Goal: Transaction & Acquisition: Purchase product/service

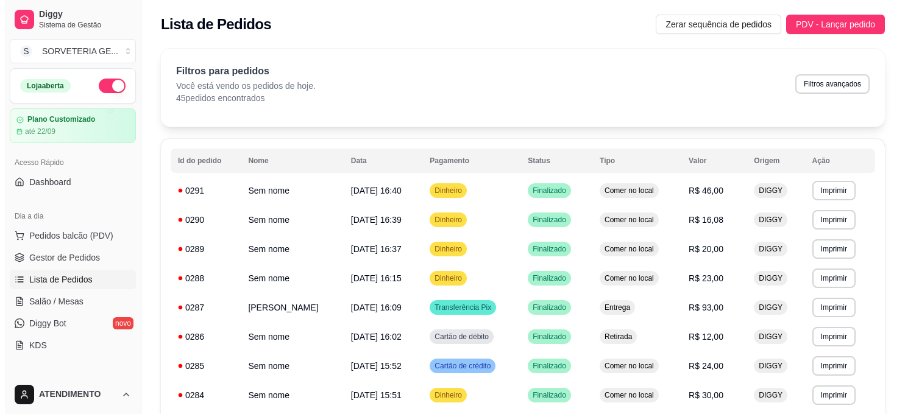
scroll to position [135, 0]
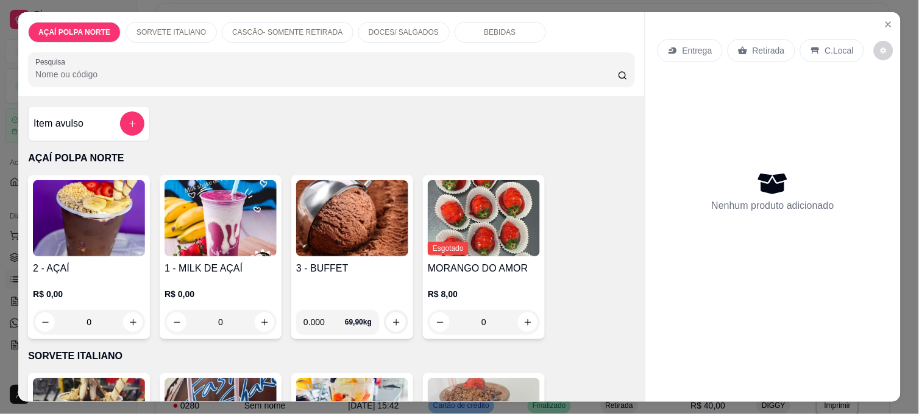
click at [128, 261] on h4 "2 - AÇAÍ" at bounding box center [89, 268] width 112 height 15
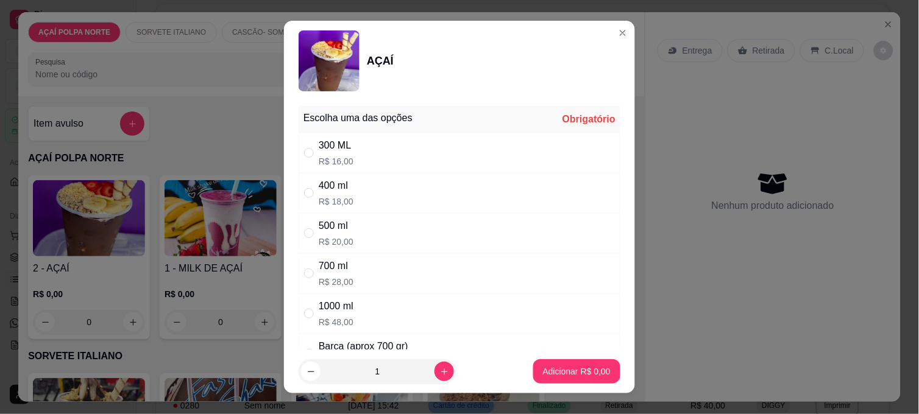
click at [330, 233] on div "500 ml" at bounding box center [336, 226] width 35 height 15
radio input "true"
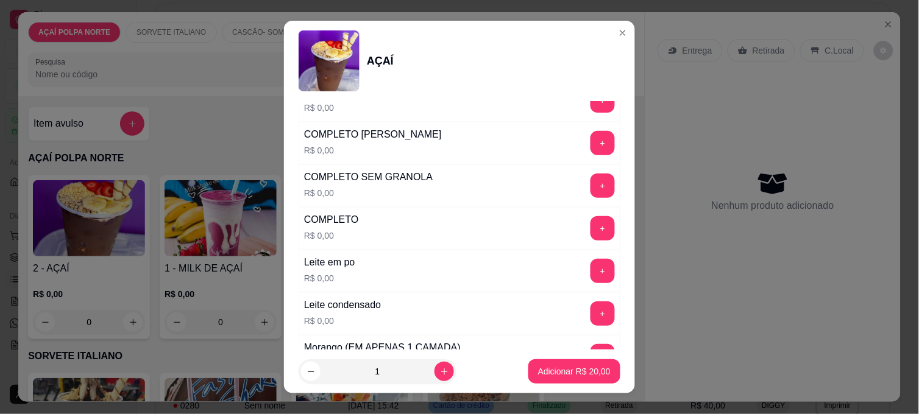
scroll to position [406, 0]
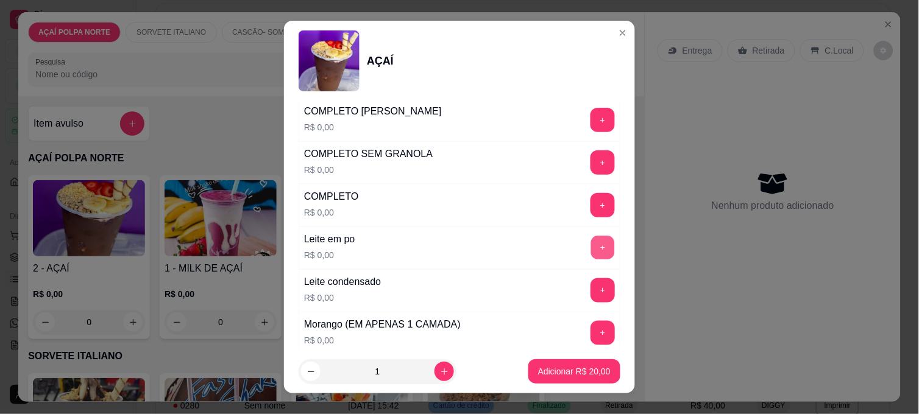
click at [591, 252] on button "+" at bounding box center [603, 248] width 24 height 24
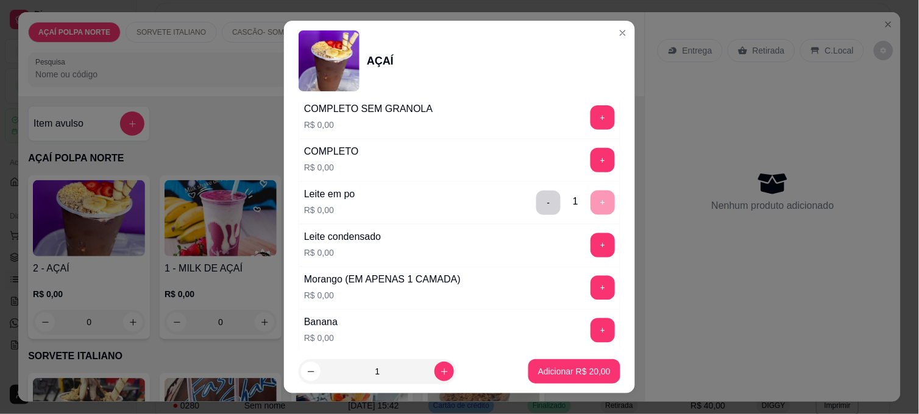
scroll to position [474, 0]
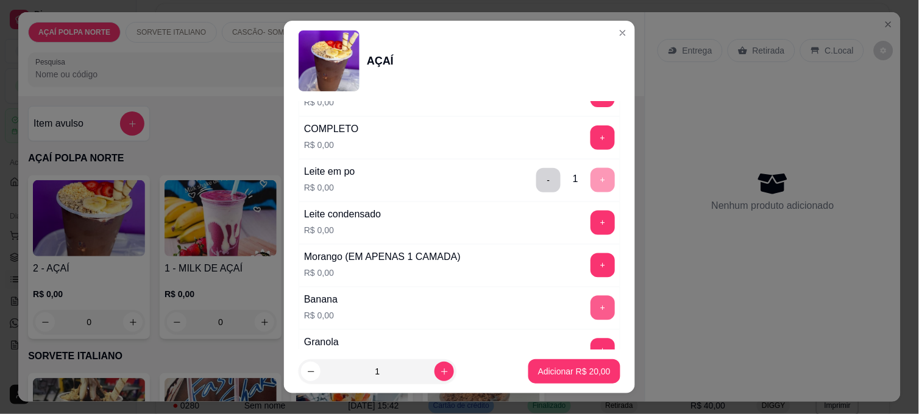
click at [591, 310] on button "+" at bounding box center [603, 308] width 24 height 24
click at [591, 262] on button "+" at bounding box center [603, 266] width 24 height 24
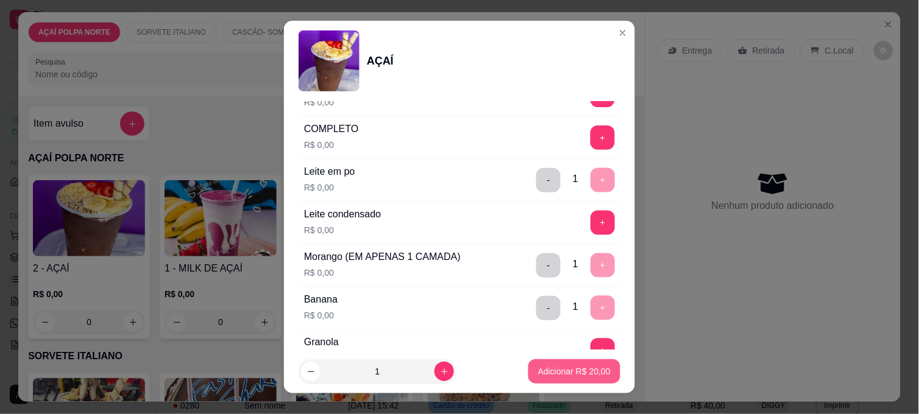
click at [575, 367] on p "Adicionar R$ 20,00" at bounding box center [574, 372] width 73 height 12
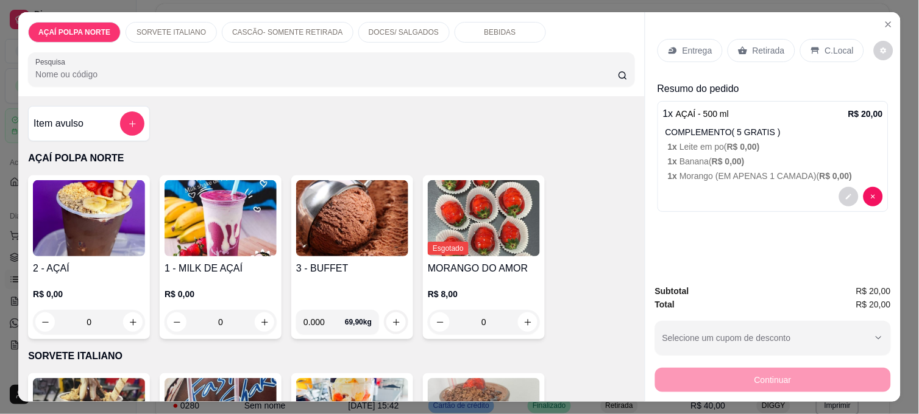
click at [757, 52] on div "Retirada" at bounding box center [762, 50] width 68 height 23
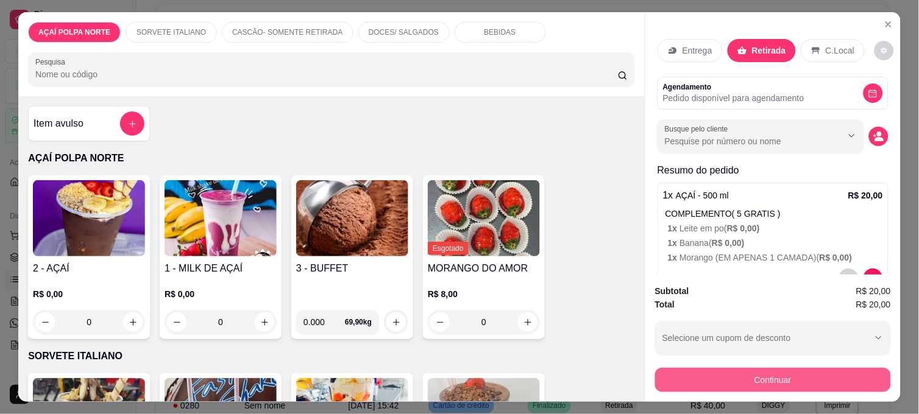
click at [777, 373] on button "Continuar" at bounding box center [773, 380] width 236 height 24
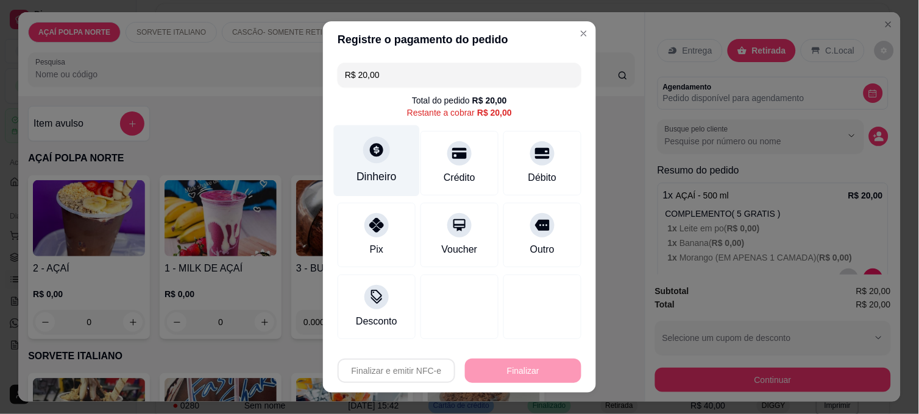
click at [366, 160] on div at bounding box center [376, 150] width 27 height 27
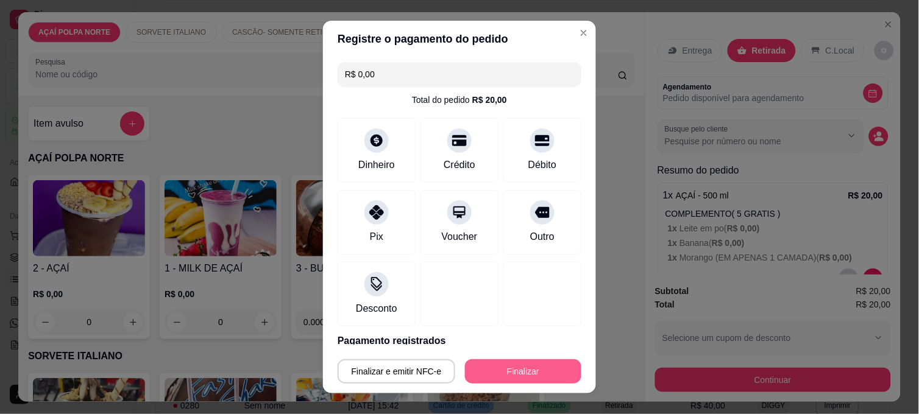
click at [510, 367] on button "Finalizar" at bounding box center [523, 372] width 116 height 24
type input "-R$ 20,00"
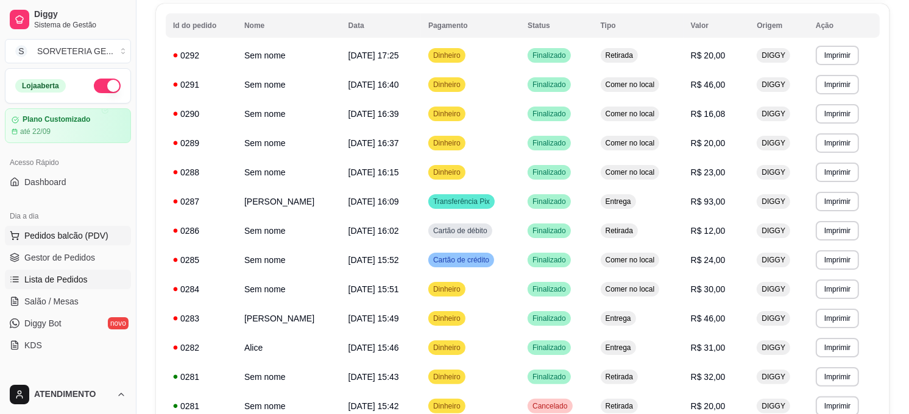
click at [94, 238] on span "Pedidos balcão (PDV)" at bounding box center [66, 236] width 84 height 12
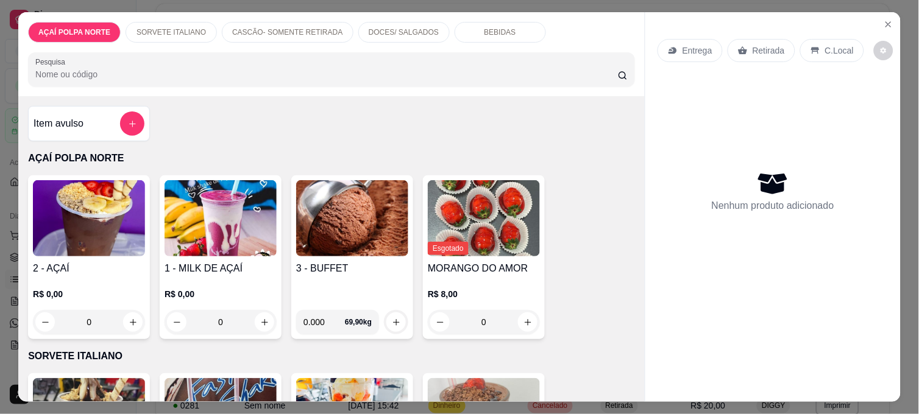
click at [107, 269] on h4 "2 - AÇAÍ" at bounding box center [89, 268] width 112 height 15
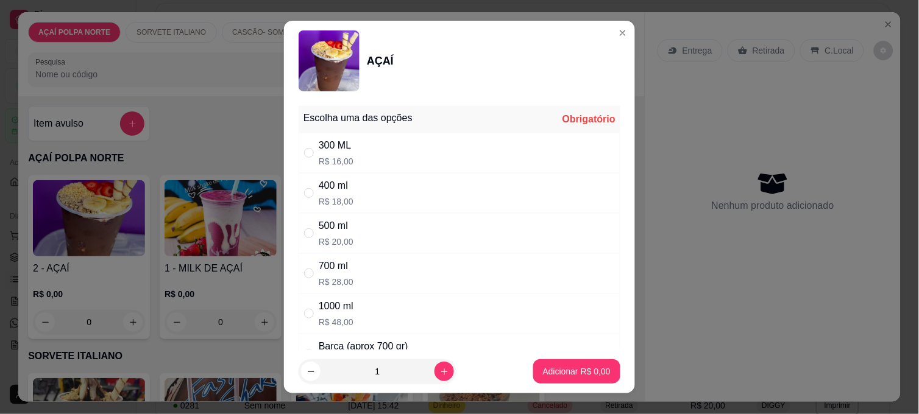
click at [312, 229] on div "" at bounding box center [311, 233] width 15 height 13
radio input "true"
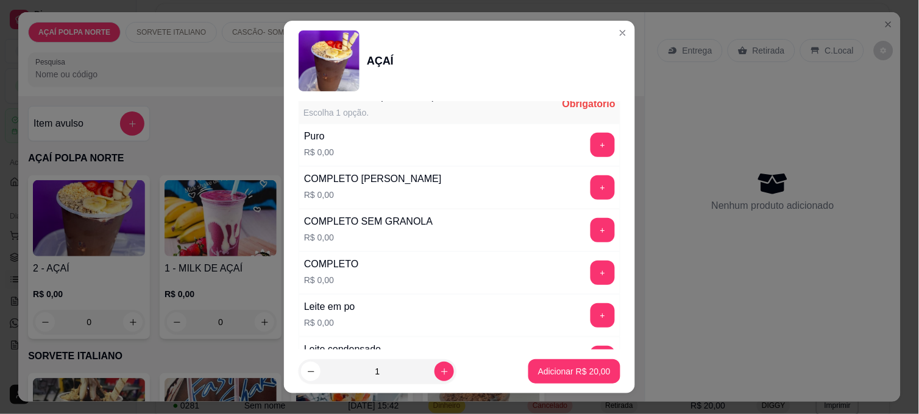
scroll to position [406, 0]
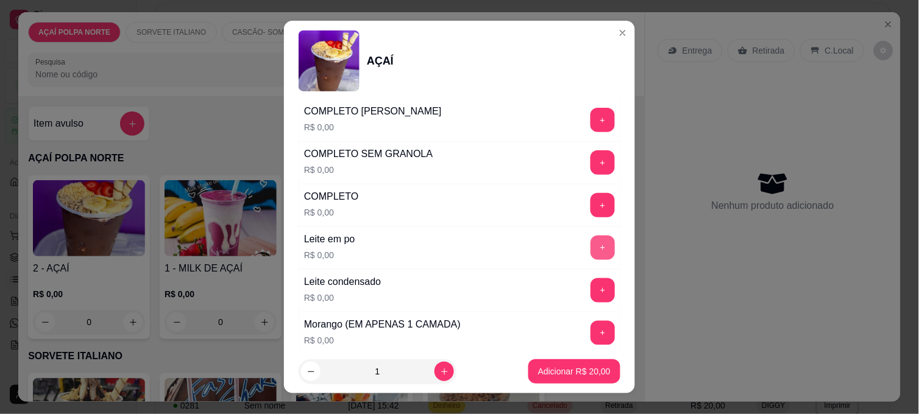
click at [591, 244] on button "+" at bounding box center [603, 248] width 24 height 24
click at [591, 282] on button "+" at bounding box center [603, 291] width 24 height 24
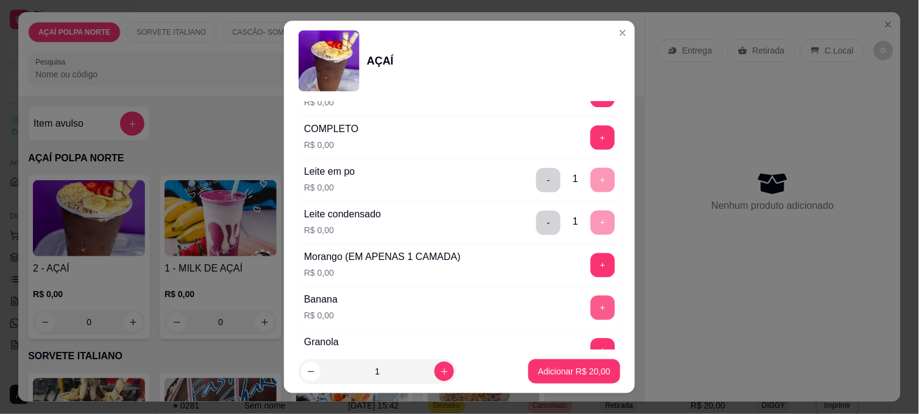
click at [591, 308] on button "+" at bounding box center [603, 308] width 24 height 24
click at [594, 378] on button "Adicionar R$ 20,00" at bounding box center [575, 372] width 90 height 24
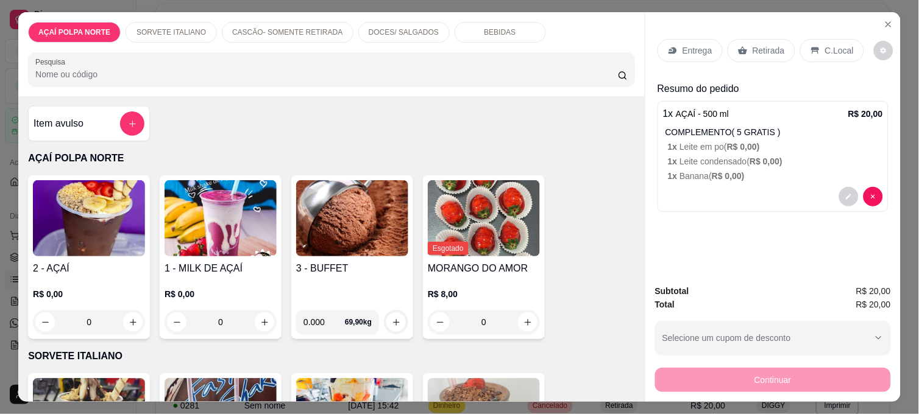
drag, startPoint x: 758, startPoint y: 53, endPoint x: 756, endPoint y: 46, distance: 7.5
click at [757, 46] on div "Retirada" at bounding box center [762, 50] width 68 height 23
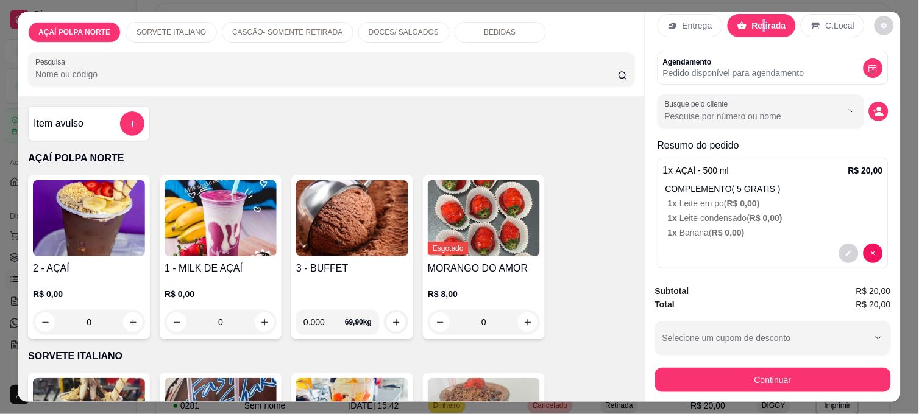
scroll to position [37, 0]
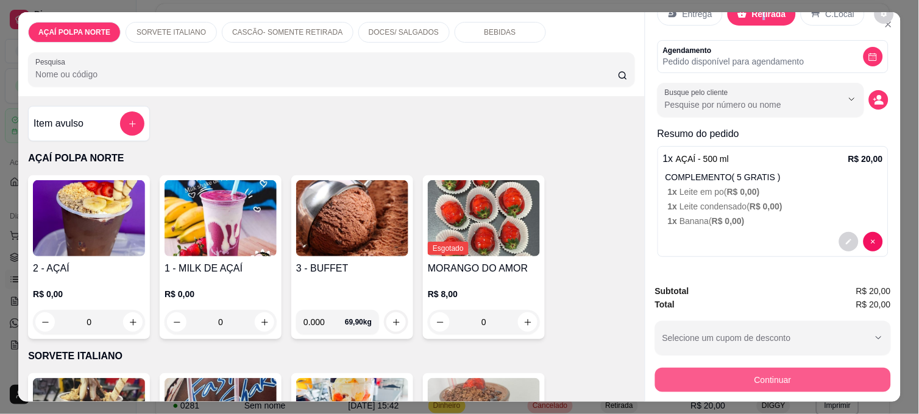
click at [745, 377] on button "Continuar" at bounding box center [773, 380] width 236 height 24
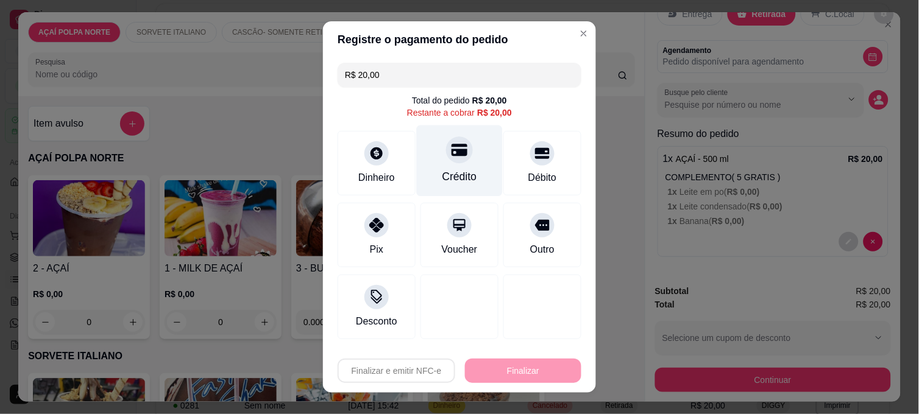
click at [472, 174] on div "Crédito" at bounding box center [460, 161] width 86 height 71
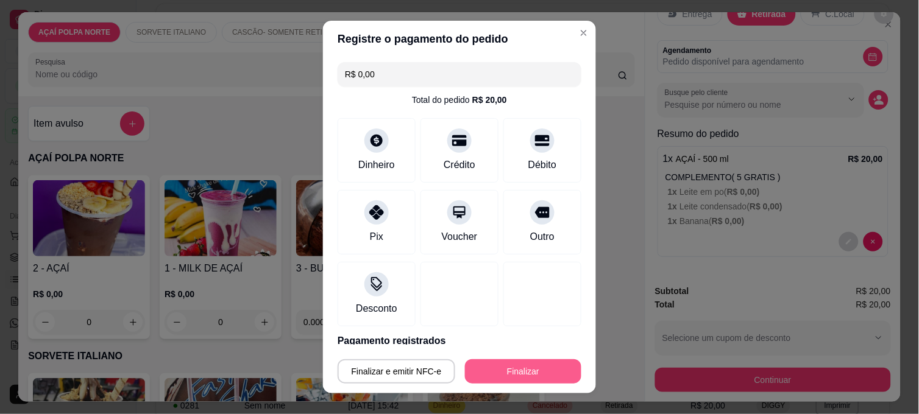
click at [517, 367] on button "Finalizar" at bounding box center [523, 372] width 116 height 24
type input "-R$ 20,00"
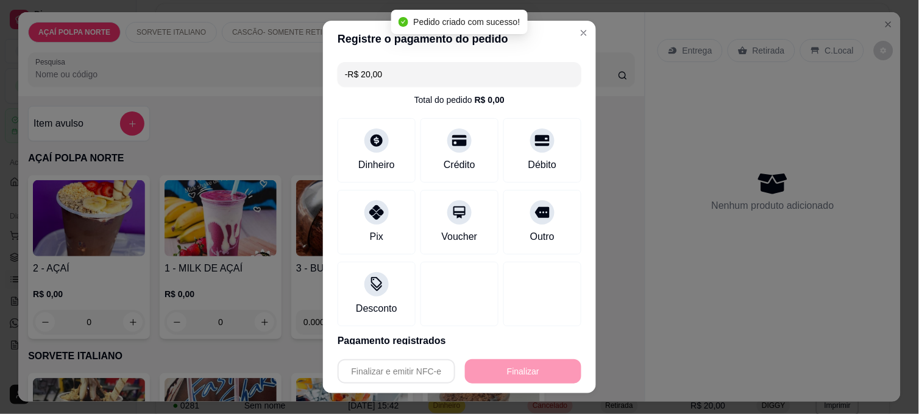
scroll to position [0, 0]
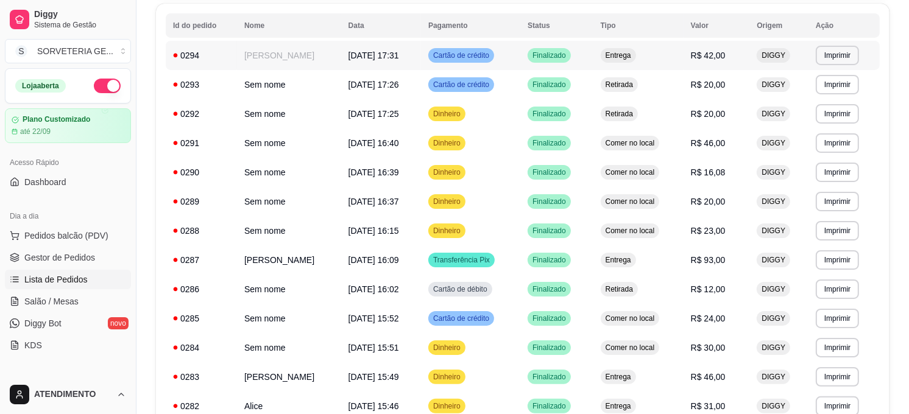
click at [271, 60] on td "[PERSON_NAME]" at bounding box center [289, 55] width 104 height 29
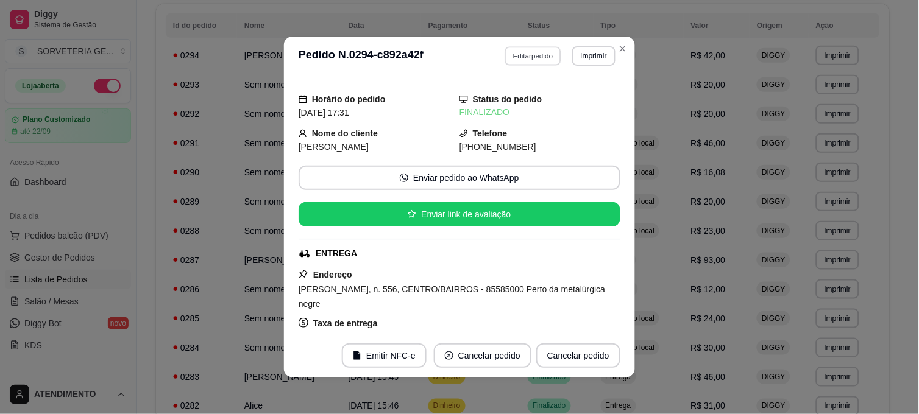
click at [516, 50] on button "Editar pedido" at bounding box center [533, 55] width 57 height 19
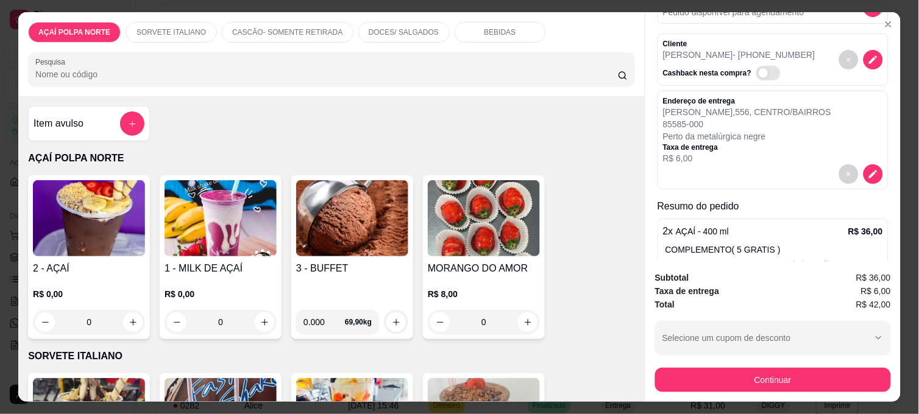
scroll to position [135, 0]
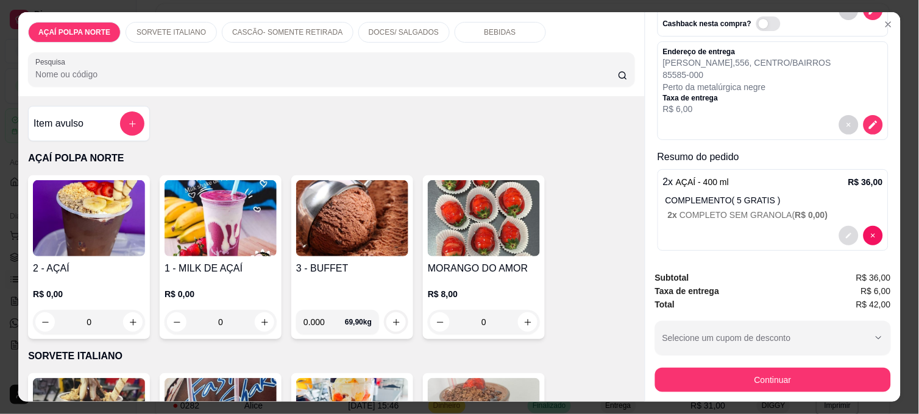
click at [839, 226] on button "decrease-product-quantity" at bounding box center [849, 236] width 20 height 20
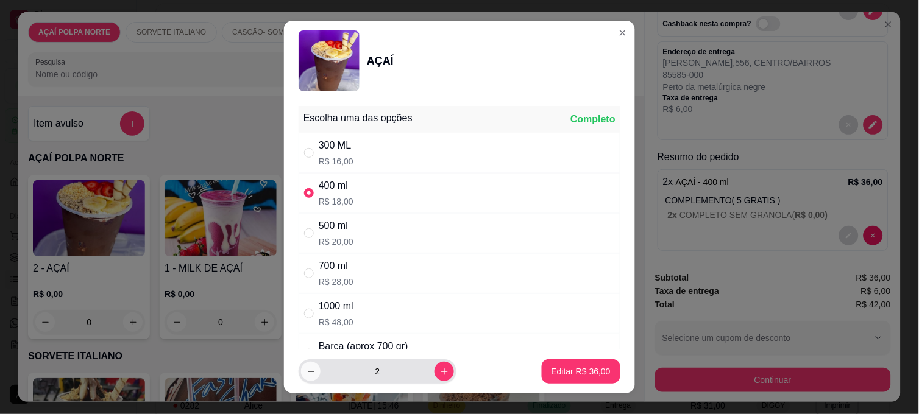
click at [311, 377] on button "decrease-product-quantity" at bounding box center [311, 372] width 20 height 20
type input "1"
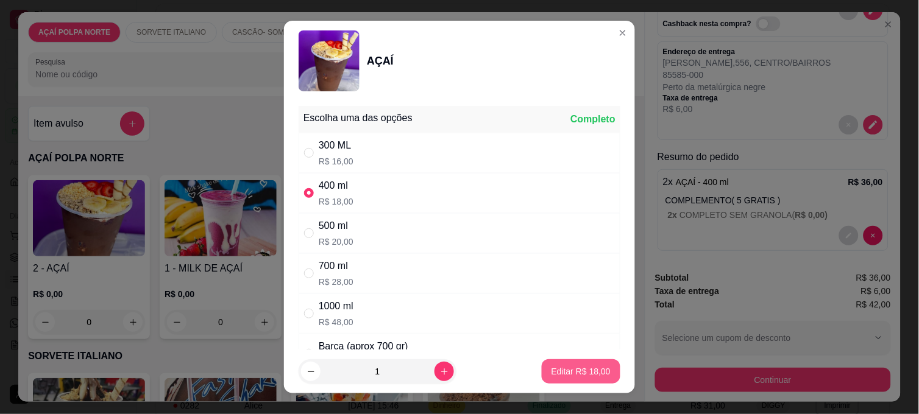
click at [574, 374] on p "Editar R$ 18,00" at bounding box center [581, 372] width 59 height 12
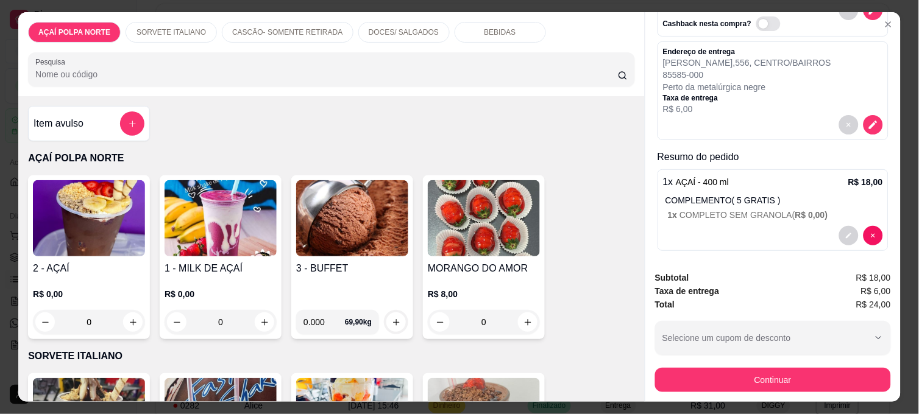
click at [113, 233] on img at bounding box center [89, 218] width 112 height 76
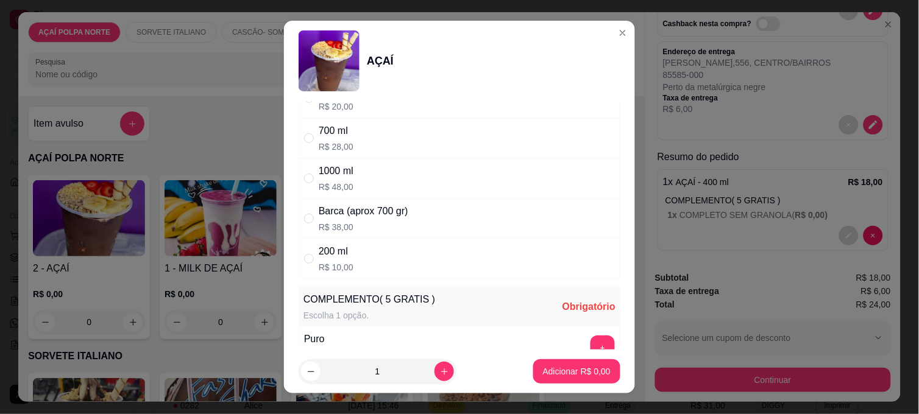
click at [377, 263] on div "200 ml R$ 10,00" at bounding box center [460, 259] width 322 height 40
radio input "true"
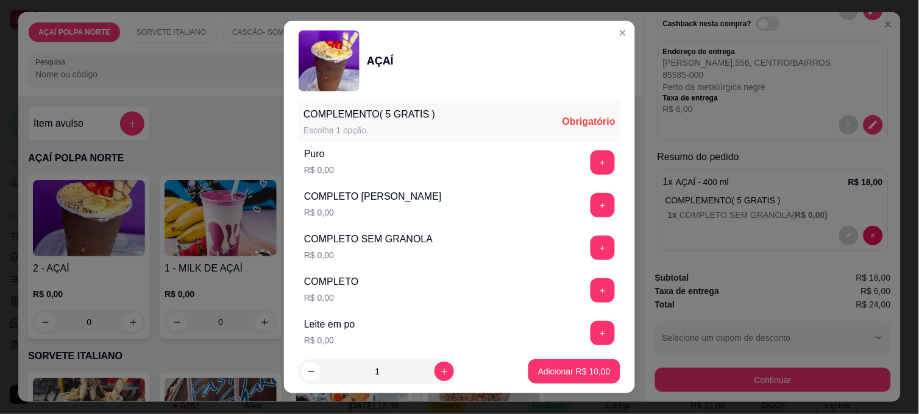
scroll to position [406, 0]
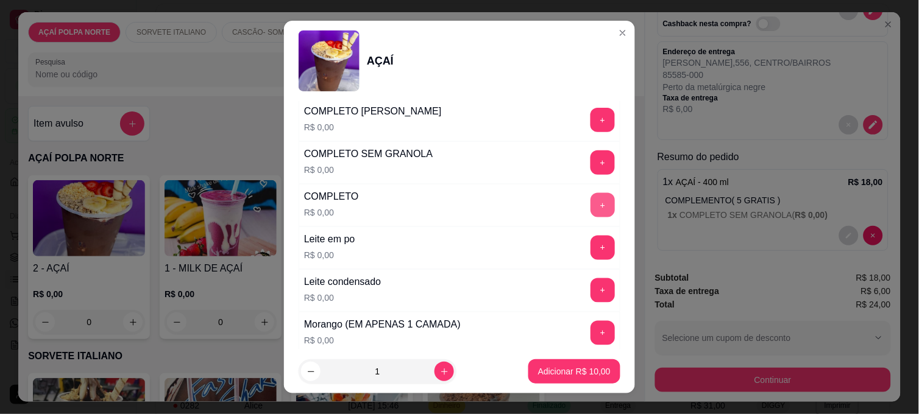
click at [591, 204] on button "+" at bounding box center [603, 205] width 24 height 24
click at [587, 379] on button "Adicionar R$ 10,00" at bounding box center [574, 372] width 92 height 24
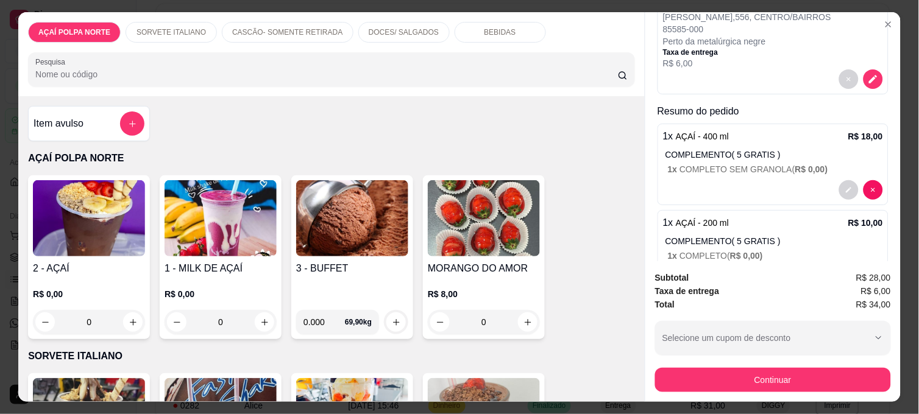
scroll to position [203, 0]
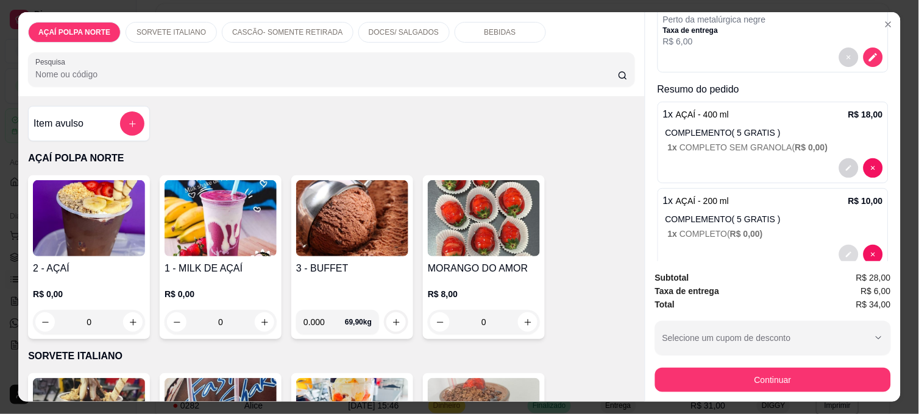
click at [845, 251] on icon "decrease-product-quantity" at bounding box center [848, 254] width 7 height 7
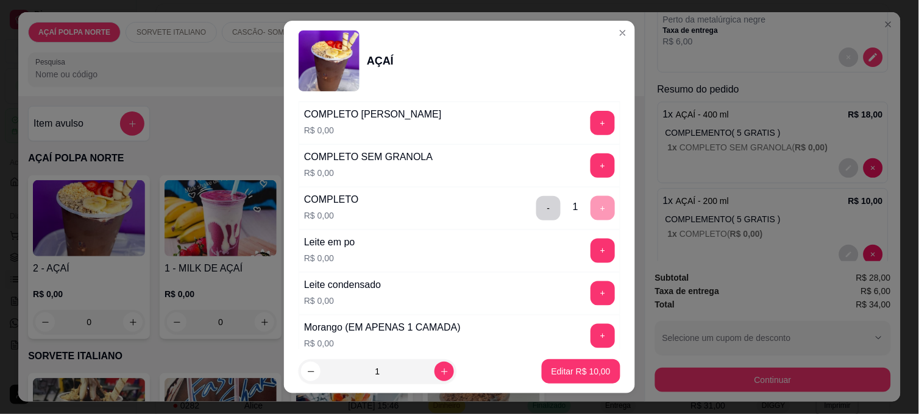
scroll to position [406, 0]
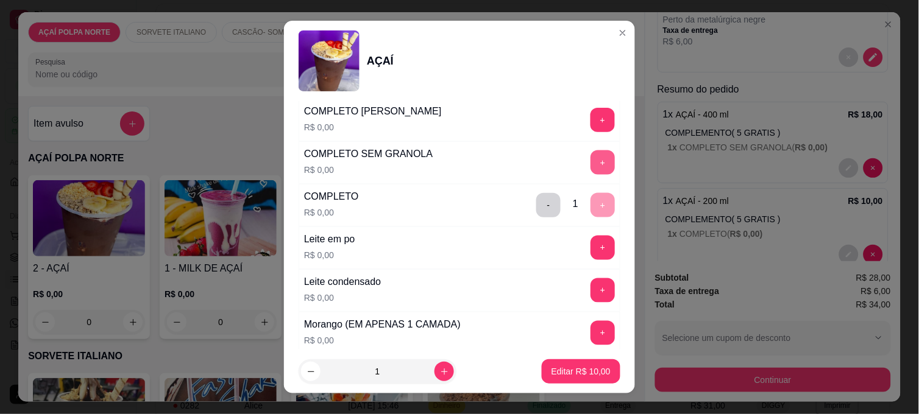
click at [591, 160] on button "+" at bounding box center [603, 163] width 24 height 24
click at [537, 205] on button "-" at bounding box center [549, 206] width 24 height 24
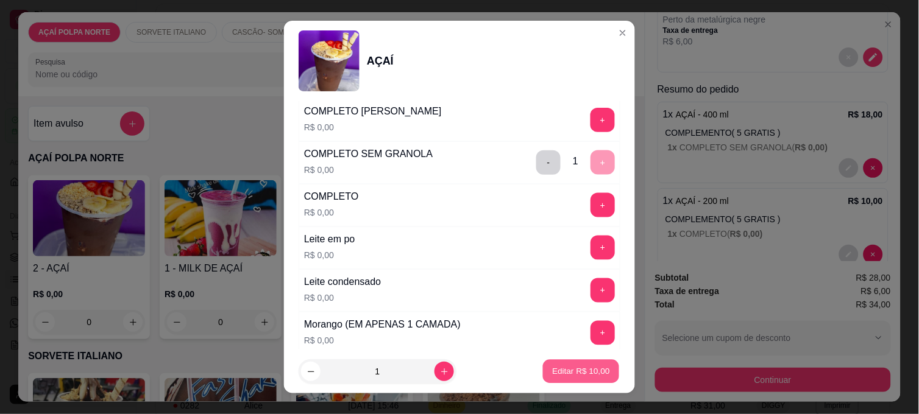
click at [573, 369] on p "Editar R$ 10,00" at bounding box center [580, 372] width 57 height 12
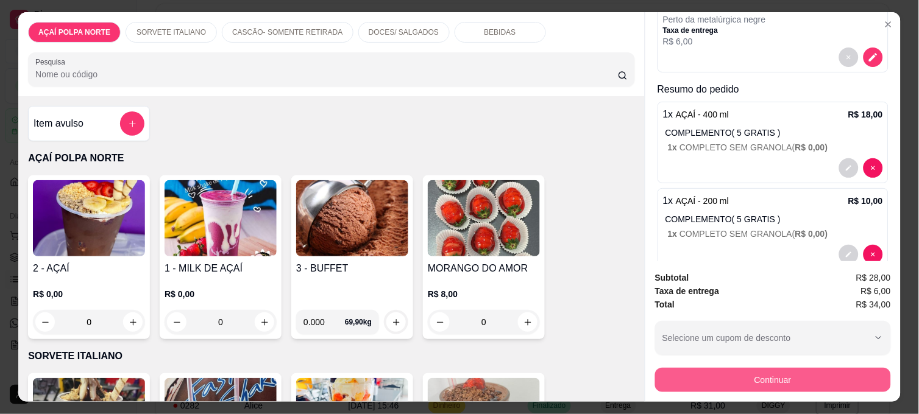
click at [795, 372] on button "Continuar" at bounding box center [773, 380] width 236 height 24
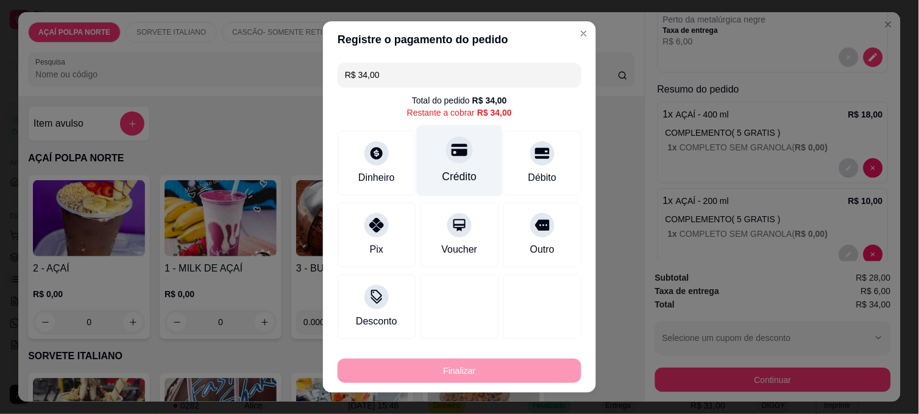
click at [464, 160] on div "Crédito" at bounding box center [460, 161] width 86 height 71
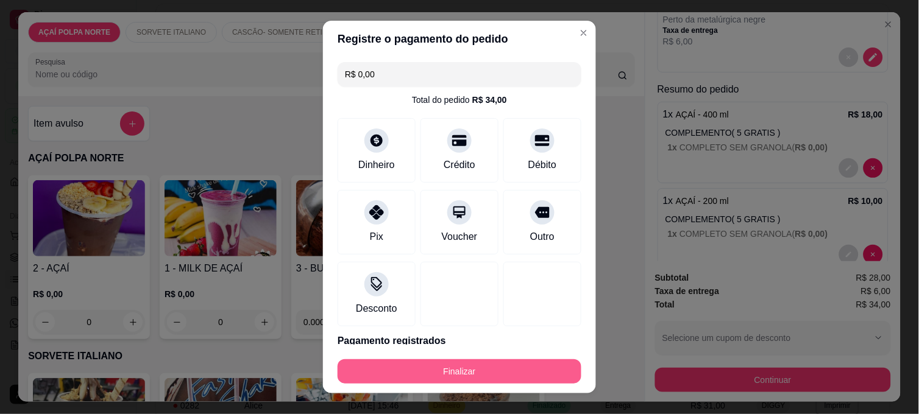
click at [446, 382] on button "Finalizar" at bounding box center [460, 372] width 244 height 24
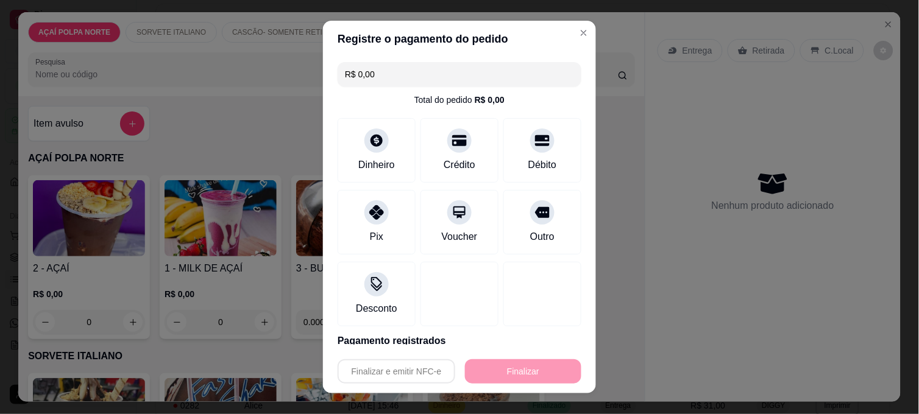
type input "-R$ 34,00"
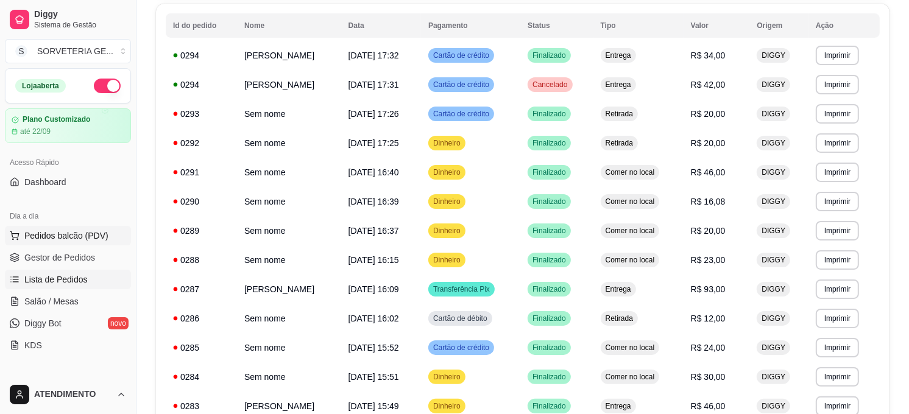
click at [93, 230] on span "Pedidos balcão (PDV)" at bounding box center [66, 236] width 84 height 12
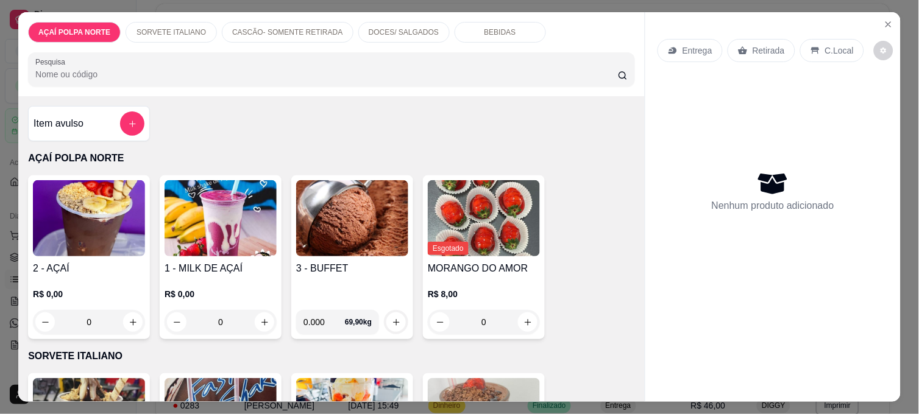
click at [105, 222] on img at bounding box center [89, 218] width 112 height 76
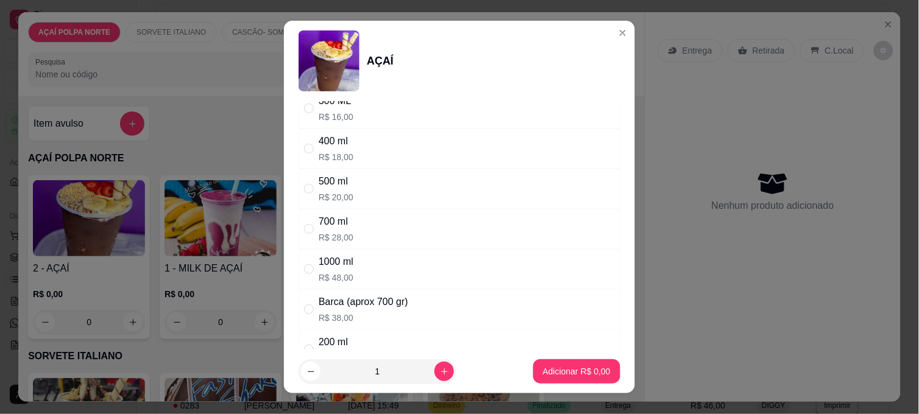
scroll to position [68, 0]
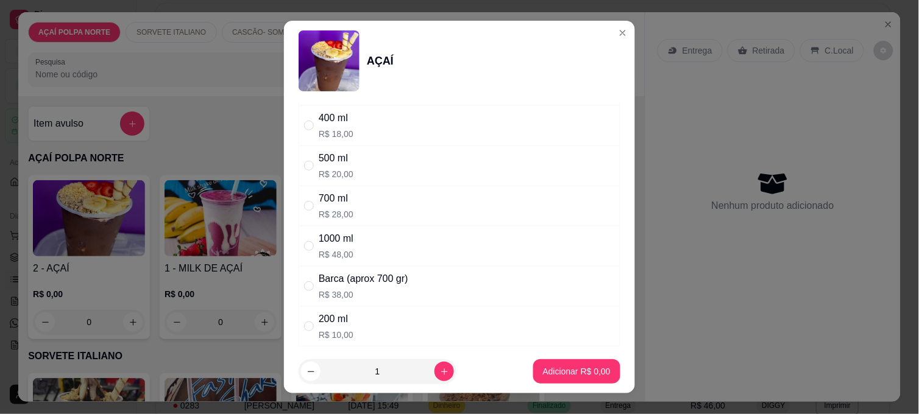
click at [378, 324] on div "200 ml R$ 10,00" at bounding box center [460, 327] width 322 height 40
radio input "true"
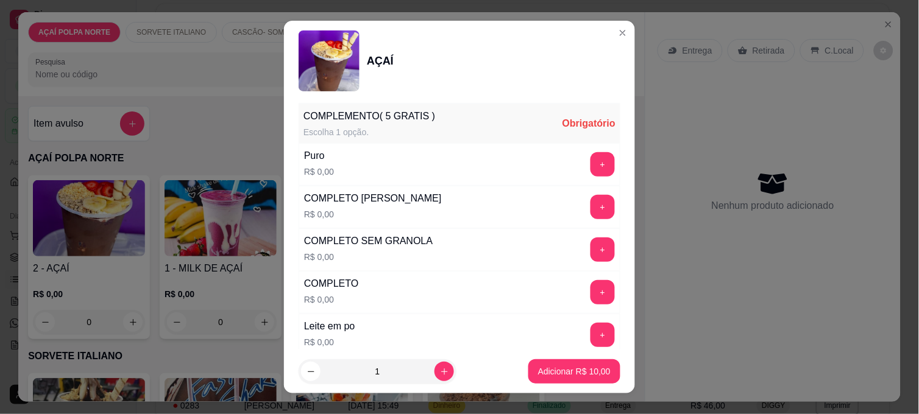
scroll to position [338, 0]
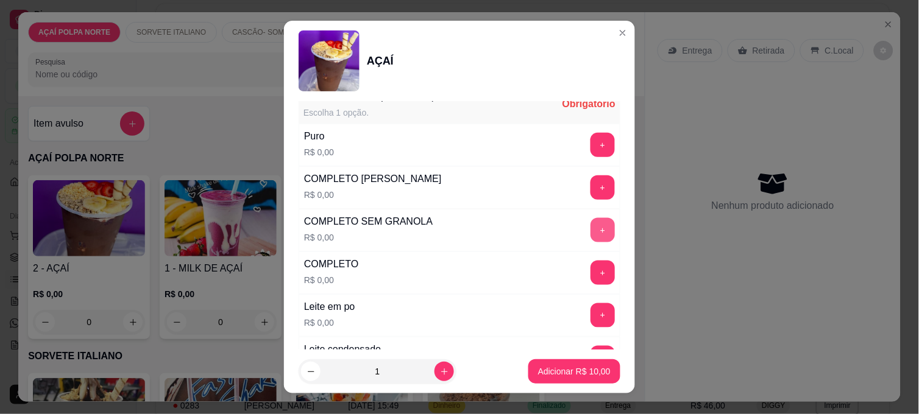
click at [591, 229] on button "+" at bounding box center [603, 230] width 24 height 24
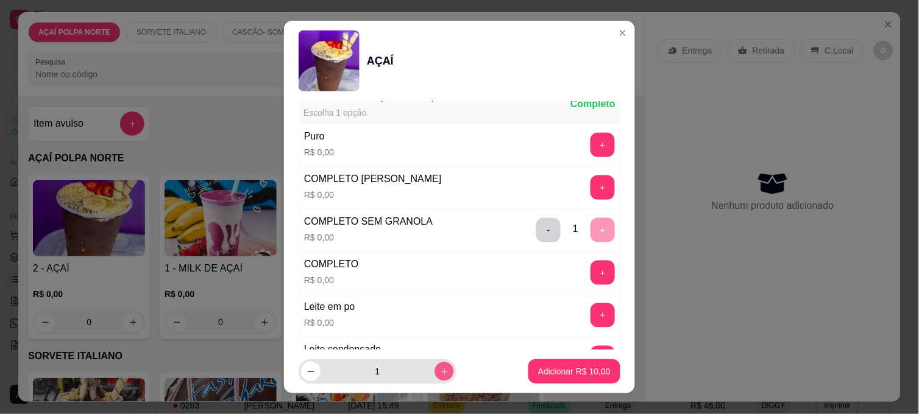
click at [440, 374] on icon "increase-product-quantity" at bounding box center [444, 372] width 9 height 9
type input "2"
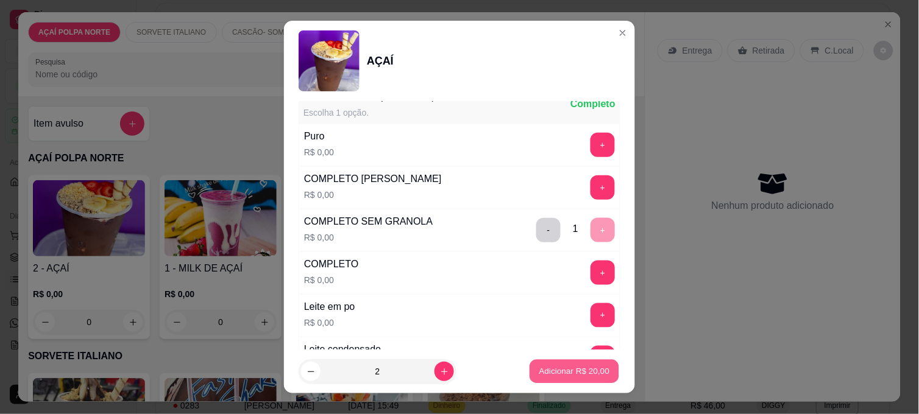
click at [549, 374] on p "Adicionar R$ 20,00" at bounding box center [574, 372] width 71 height 12
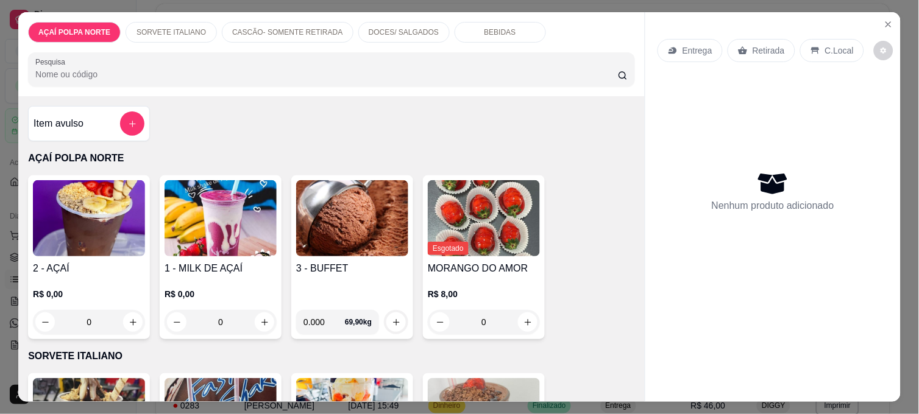
click at [124, 266] on h4 "2 - AÇAÍ" at bounding box center [89, 268] width 112 height 15
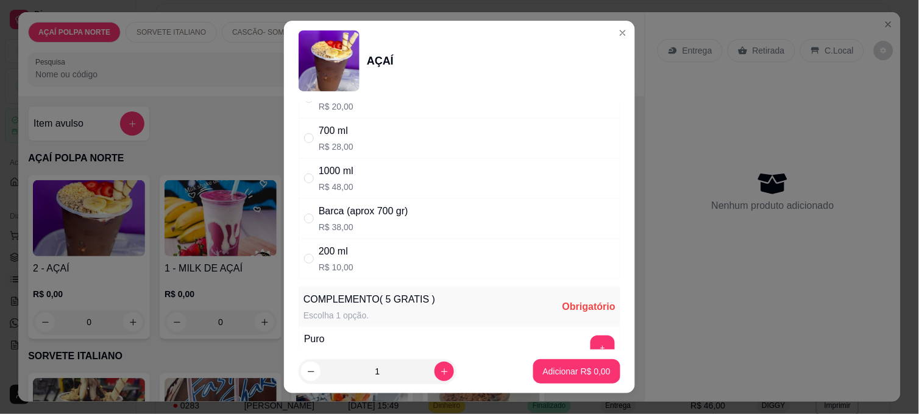
click at [407, 257] on div "200 ml R$ 10,00" at bounding box center [460, 259] width 322 height 40
radio input "true"
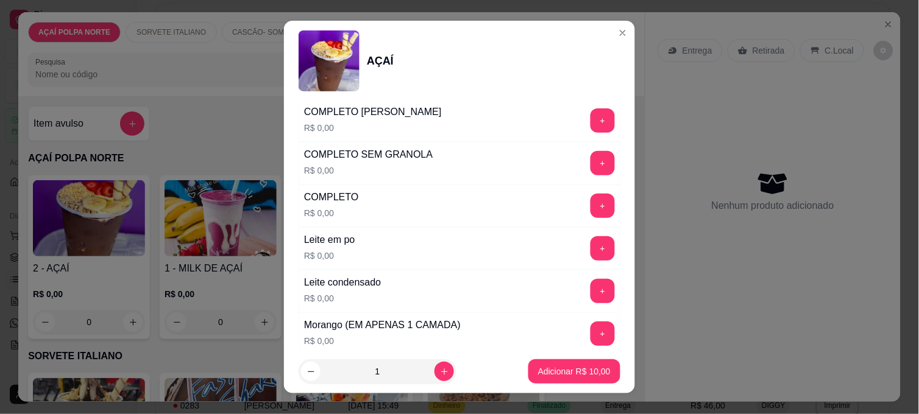
scroll to position [406, 0]
click at [591, 289] on button "+" at bounding box center [603, 291] width 24 height 24
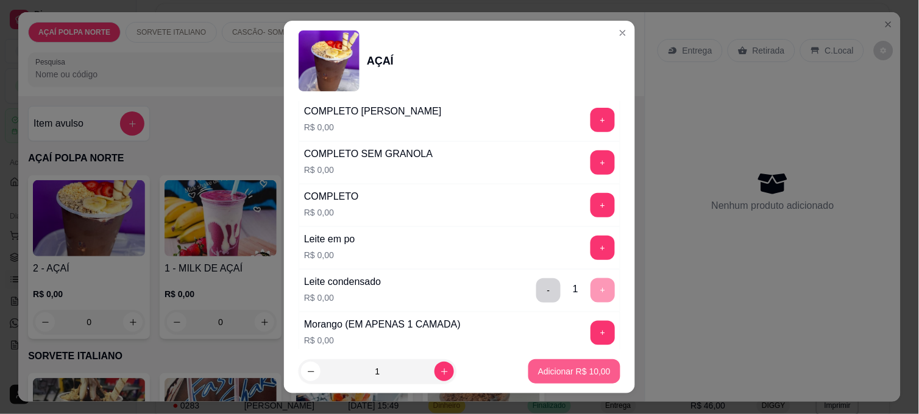
click at [575, 376] on p "Adicionar R$ 10,00" at bounding box center [574, 372] width 73 height 12
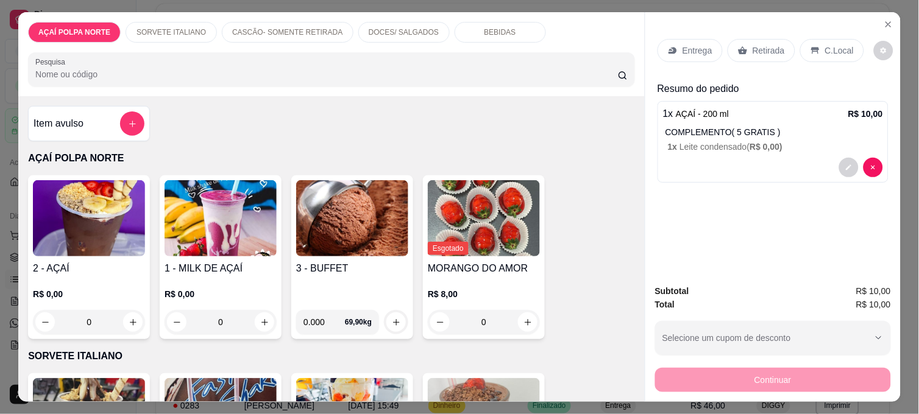
click at [54, 221] on img at bounding box center [89, 218] width 112 height 76
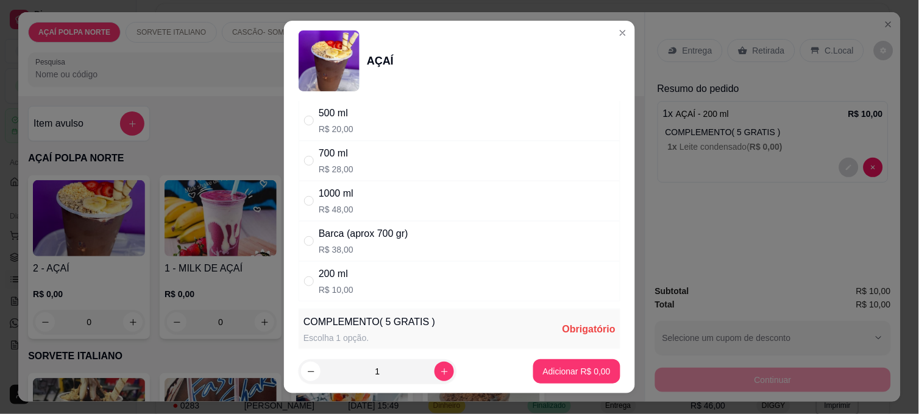
scroll to position [135, 0]
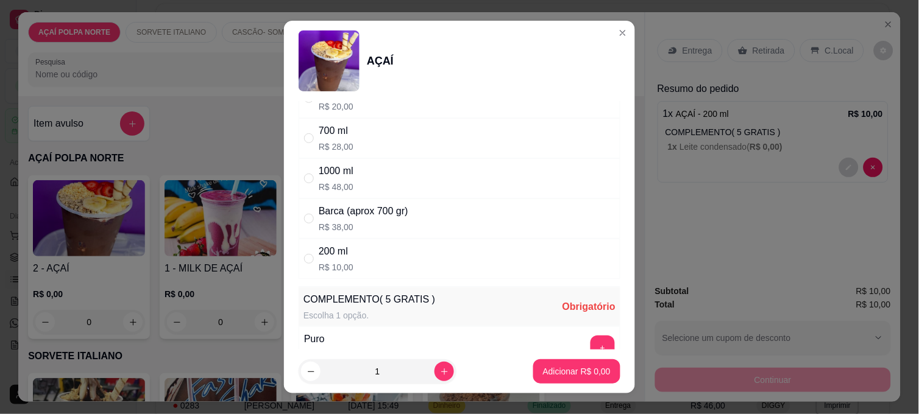
click at [410, 258] on div "200 ml R$ 10,00" at bounding box center [460, 259] width 322 height 40
radio input "true"
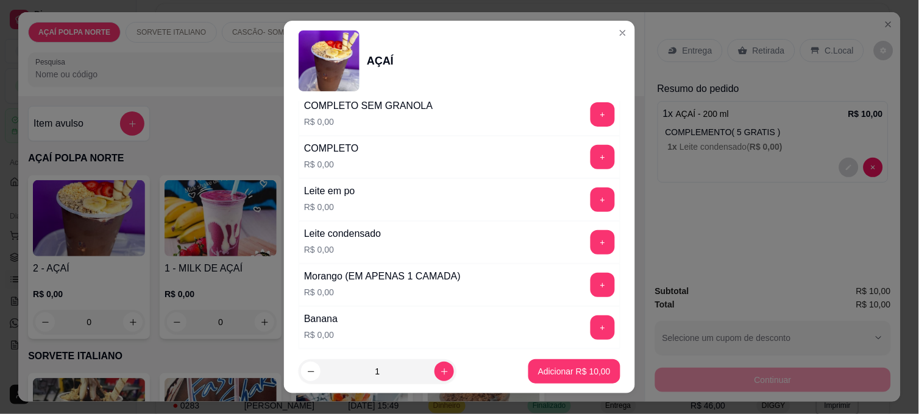
scroll to position [541, 0]
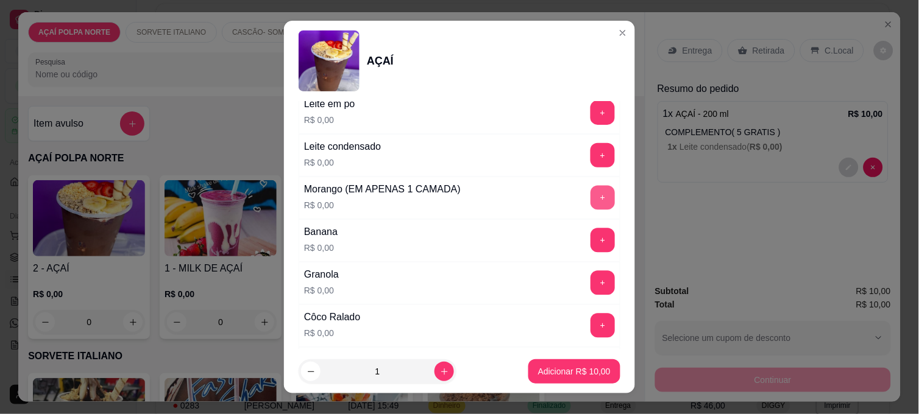
click at [591, 200] on button "+" at bounding box center [603, 198] width 24 height 24
click at [591, 240] on button "+" at bounding box center [603, 241] width 24 height 24
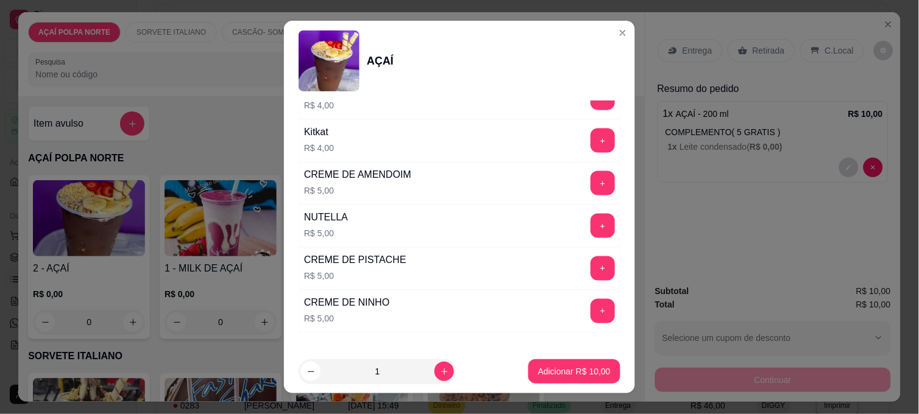
scroll to position [1422, 0]
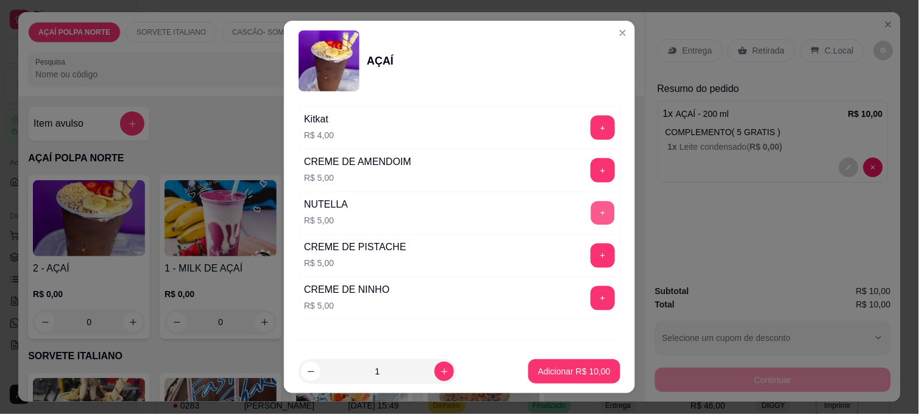
click at [591, 217] on button "+" at bounding box center [603, 214] width 24 height 24
click at [585, 370] on p "Adicionar R$ 15,00" at bounding box center [574, 372] width 73 height 12
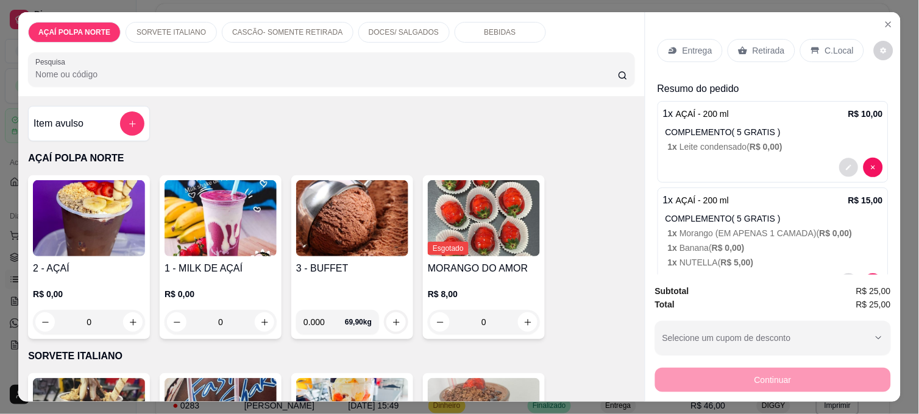
click at [846, 165] on icon "decrease-product-quantity" at bounding box center [848, 167] width 5 height 5
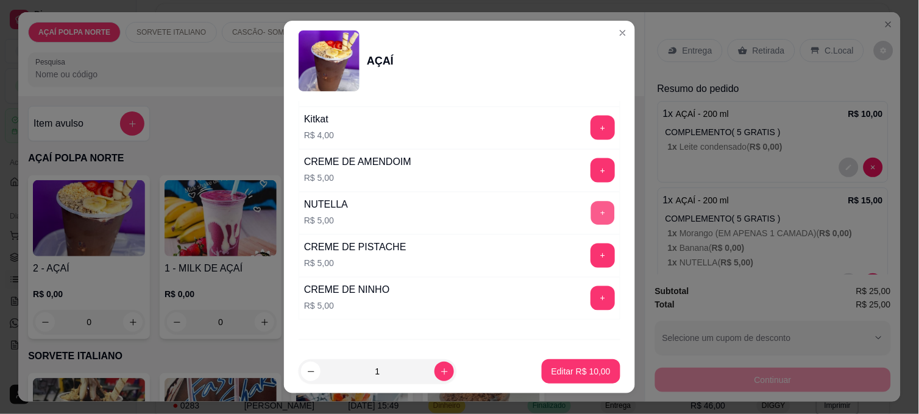
click at [591, 216] on button "+" at bounding box center [603, 214] width 24 height 24
click at [592, 372] on p "Editar R$ 15,00" at bounding box center [581, 372] width 59 height 12
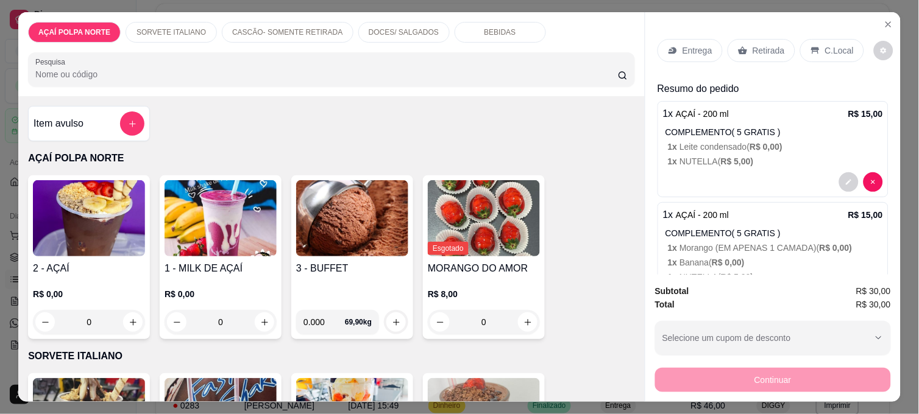
scroll to position [56, 0]
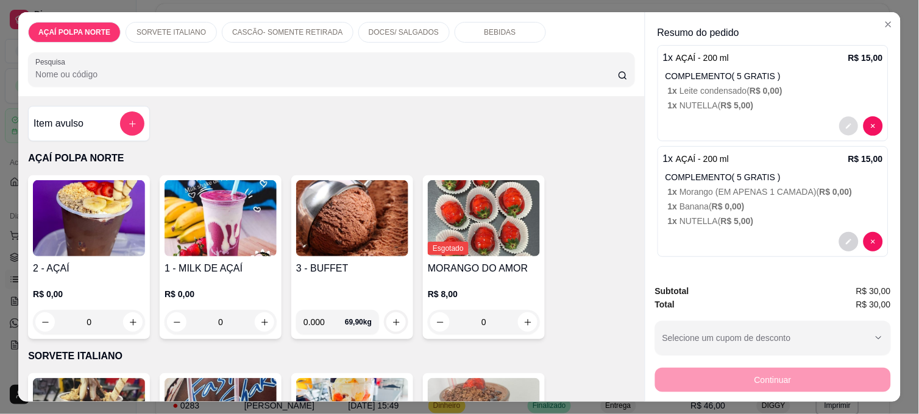
click at [839, 118] on button "decrease-product-quantity" at bounding box center [848, 126] width 19 height 19
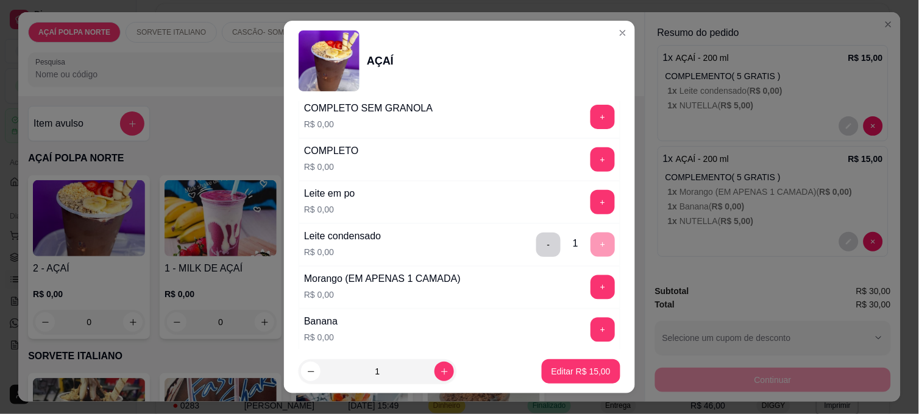
scroll to position [474, 0]
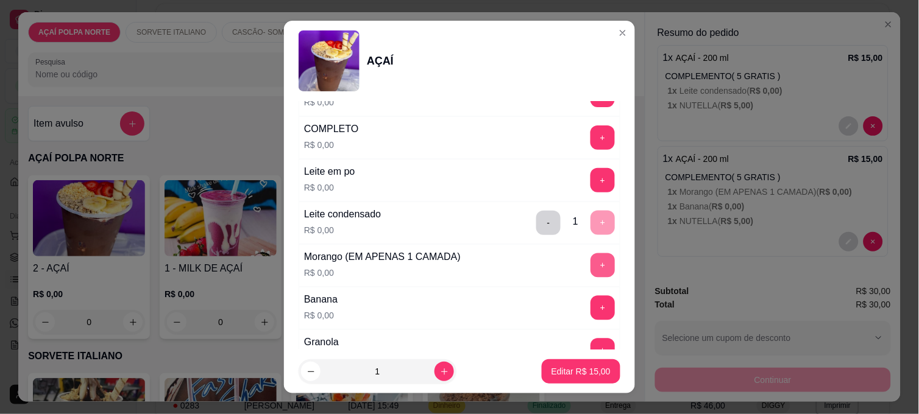
click at [591, 268] on button "+" at bounding box center [603, 266] width 24 height 24
click at [591, 305] on button "+" at bounding box center [603, 309] width 24 height 24
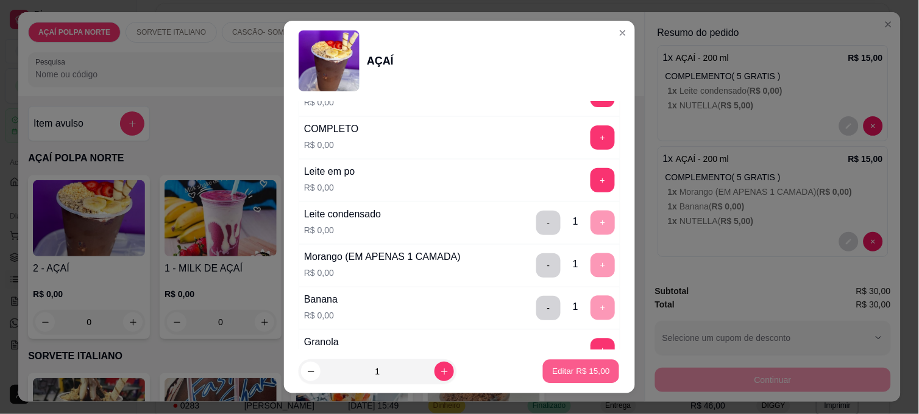
click at [575, 375] on p "Editar R$ 15,00" at bounding box center [580, 372] width 57 height 12
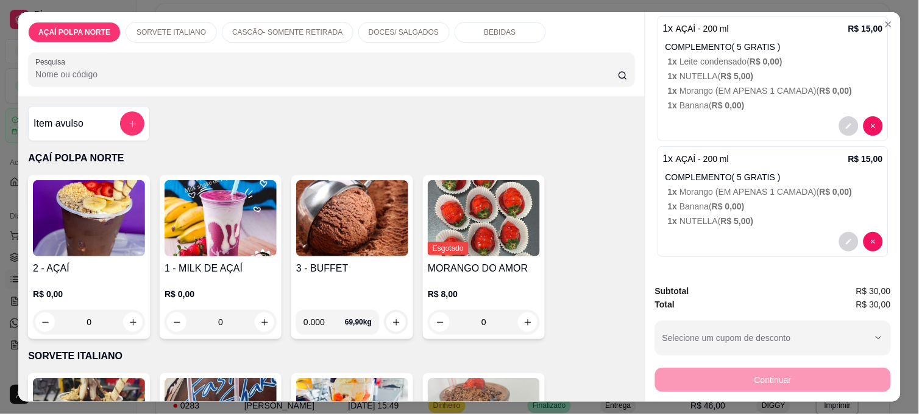
scroll to position [0, 0]
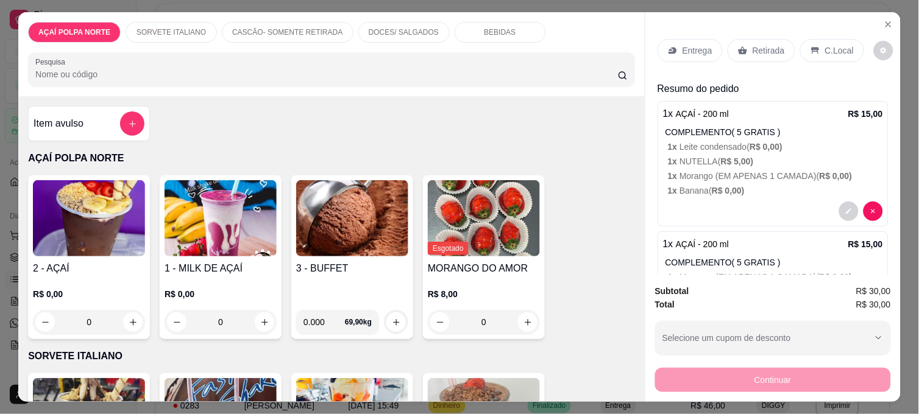
click at [767, 47] on p "Retirada" at bounding box center [769, 50] width 32 height 12
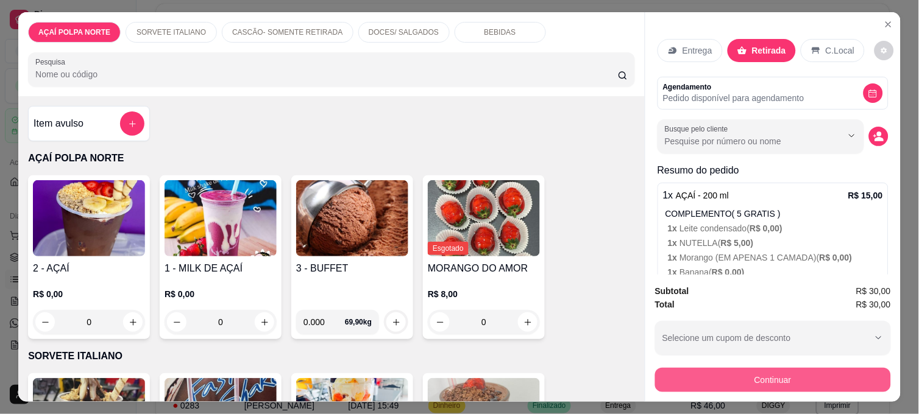
click at [794, 369] on button "Continuar" at bounding box center [773, 380] width 236 height 24
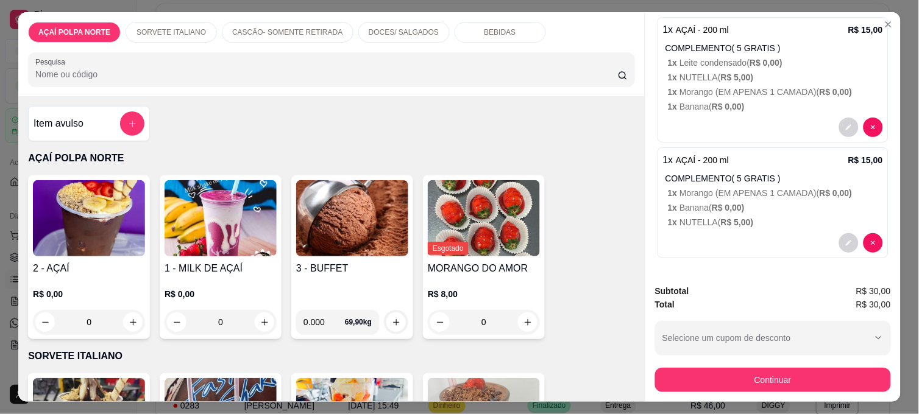
scroll to position [167, 0]
click at [839, 123] on button "decrease-product-quantity" at bounding box center [849, 126] width 20 height 20
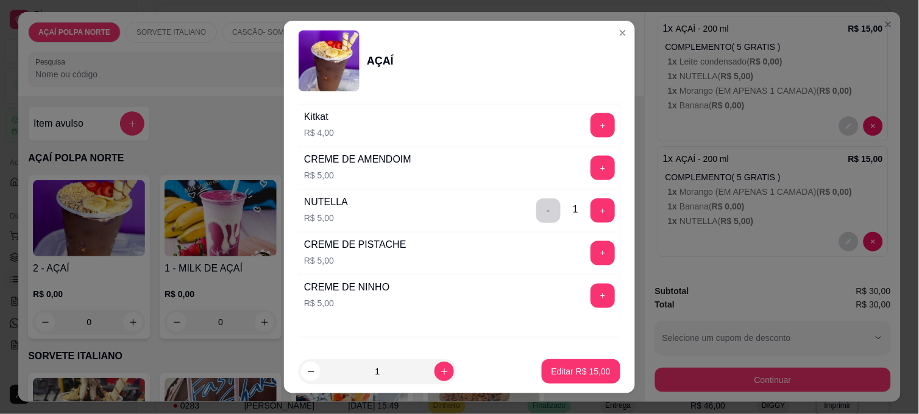
scroll to position [1488, 0]
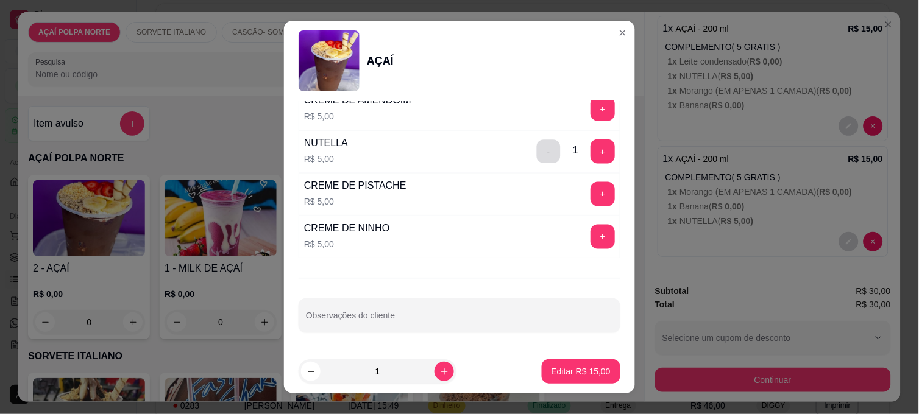
click at [537, 153] on button "-" at bounding box center [549, 152] width 24 height 24
click at [573, 373] on p "Editar R$ 10,00" at bounding box center [581, 372] width 59 height 12
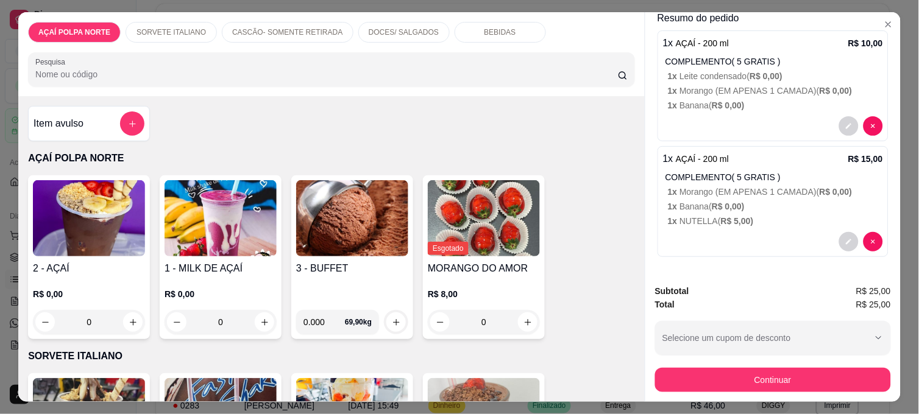
scroll to position [153, 0]
click at [845, 238] on icon "decrease-product-quantity" at bounding box center [848, 241] width 7 height 7
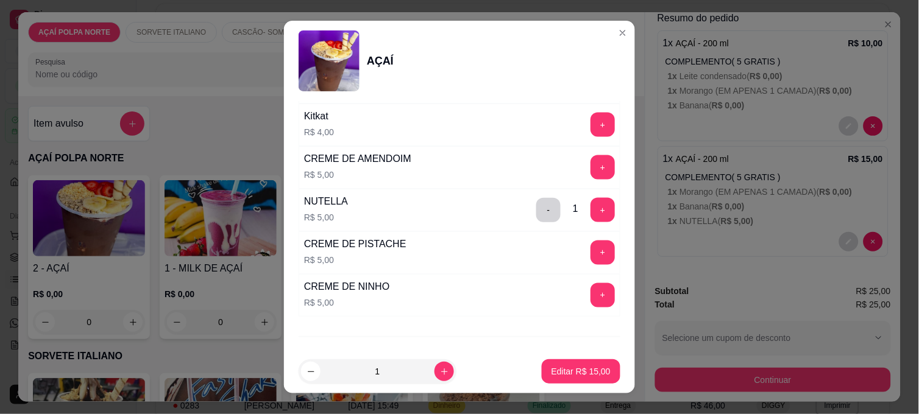
scroll to position [1488, 0]
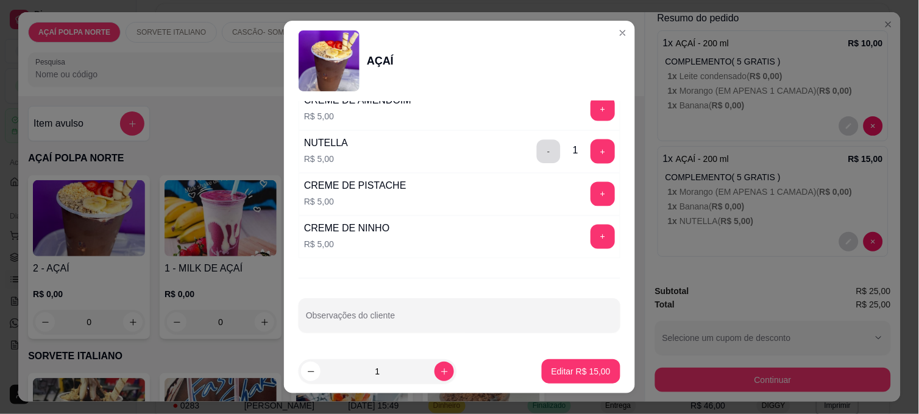
click at [537, 156] on button "-" at bounding box center [549, 152] width 24 height 24
click at [575, 362] on button "Editar R$ 10,00" at bounding box center [581, 372] width 79 height 24
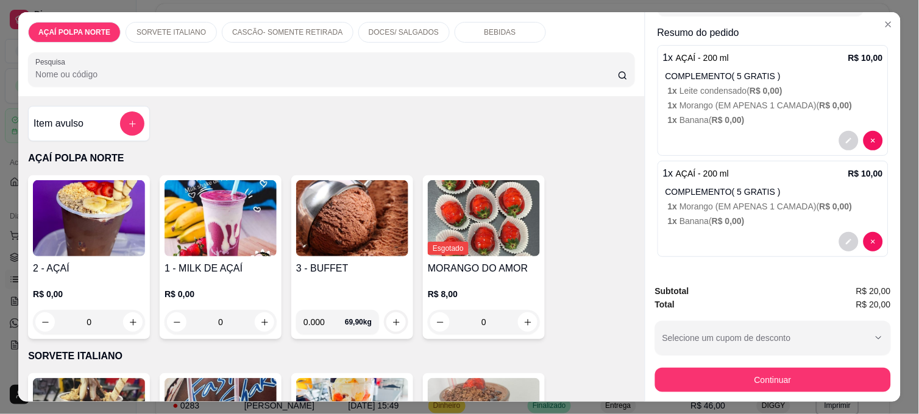
scroll to position [138, 0]
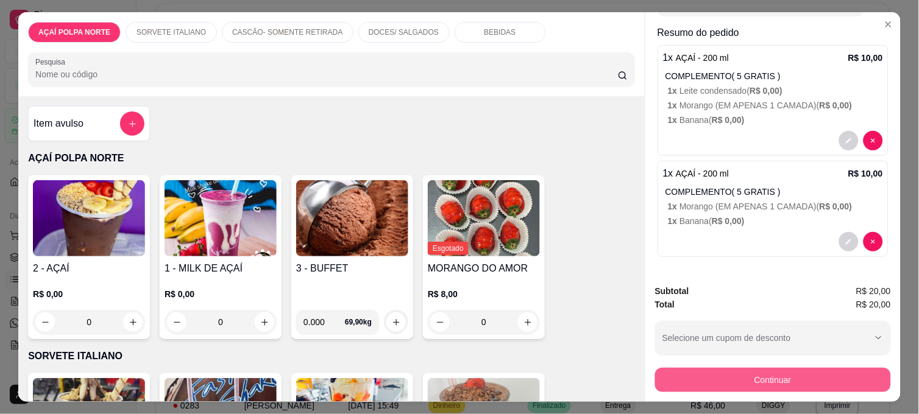
click at [705, 375] on button "Continuar" at bounding box center [773, 380] width 236 height 24
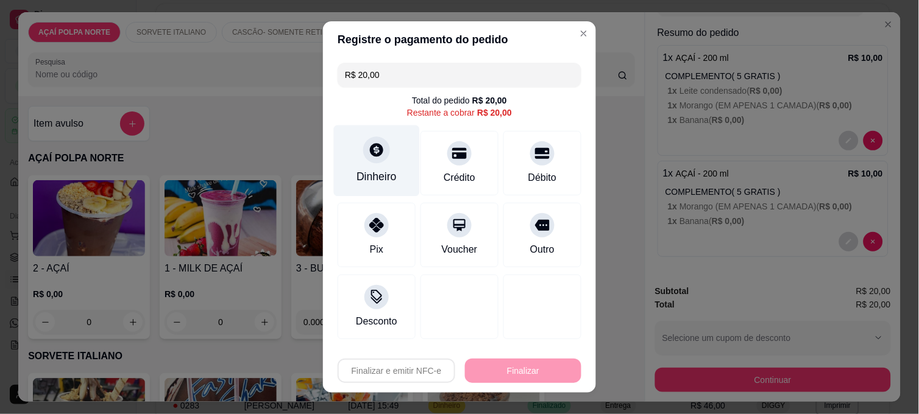
click at [375, 171] on div "Dinheiro" at bounding box center [377, 177] width 40 height 16
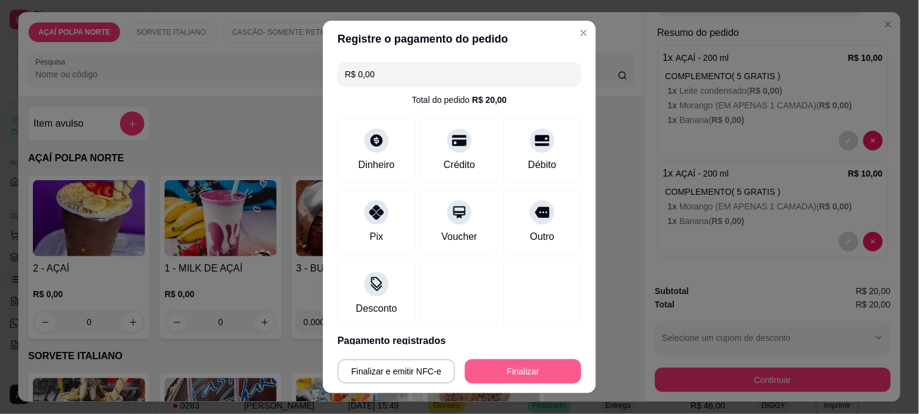
click at [539, 369] on button "Finalizar" at bounding box center [523, 372] width 116 height 24
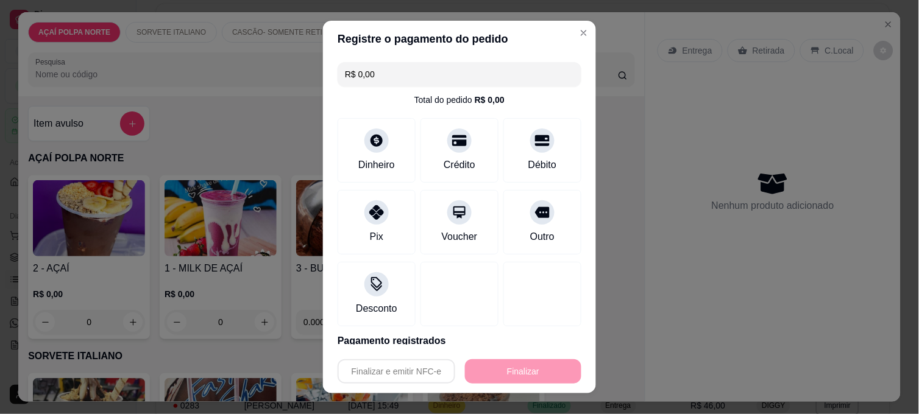
type input "-R$ 20,00"
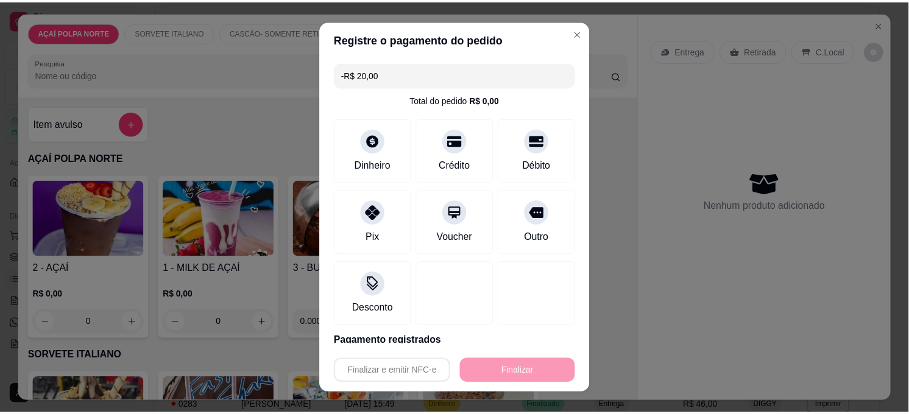
scroll to position [0, 0]
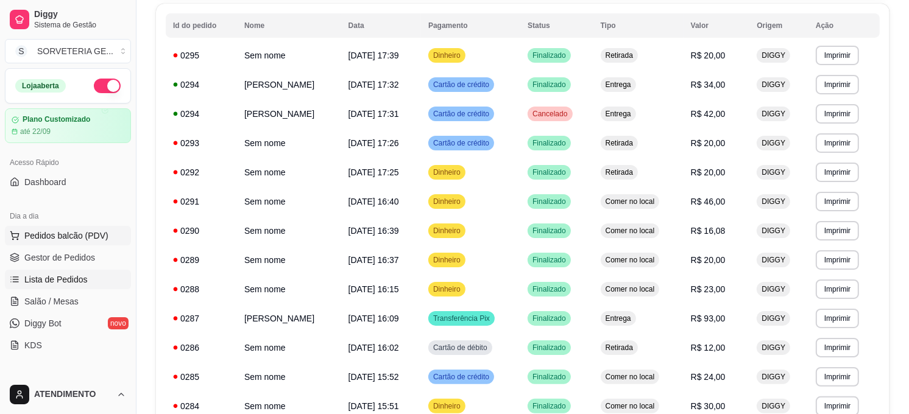
click at [76, 234] on span "Pedidos balcão (PDV)" at bounding box center [66, 236] width 84 height 12
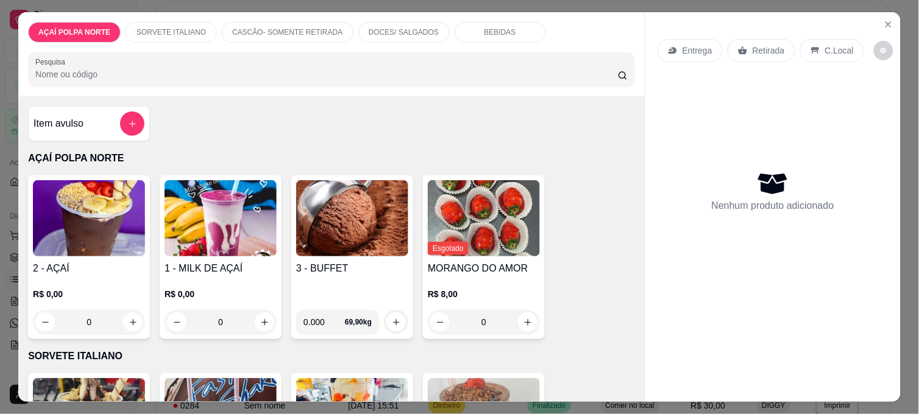
click at [328, 221] on img at bounding box center [352, 218] width 112 height 76
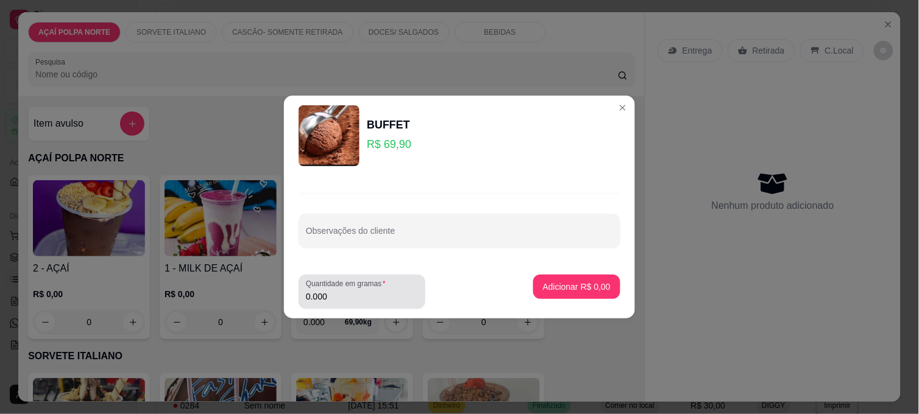
click at [331, 291] on input "0.000" at bounding box center [362, 297] width 112 height 12
type input "0.225"
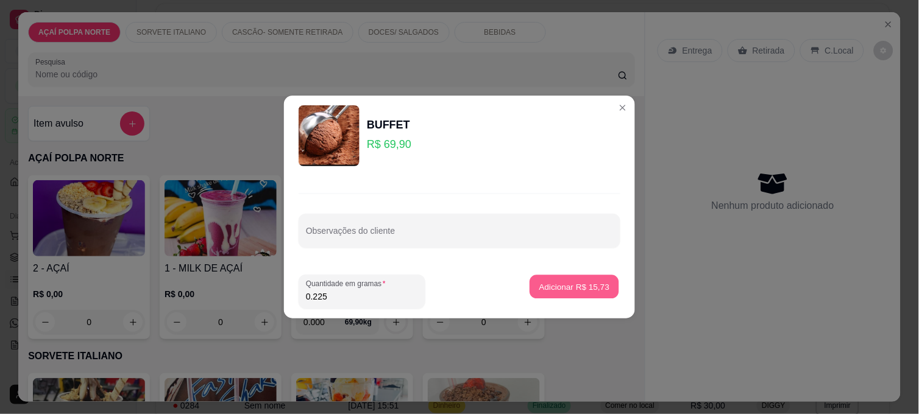
click at [593, 286] on p "Adicionar R$ 15,73" at bounding box center [574, 287] width 71 height 12
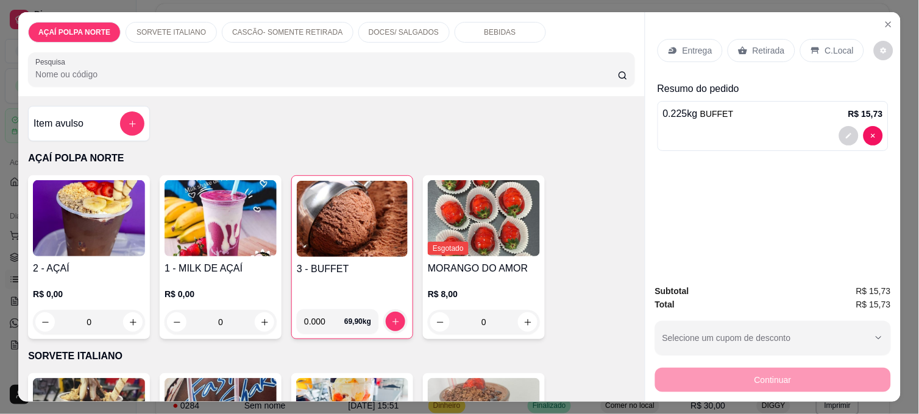
click at [827, 48] on p "C.Local" at bounding box center [839, 50] width 29 height 12
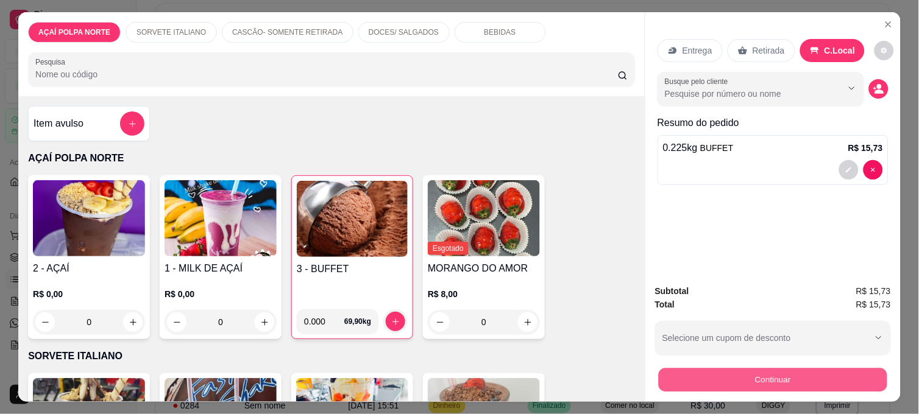
click at [785, 379] on button "Continuar" at bounding box center [773, 380] width 229 height 24
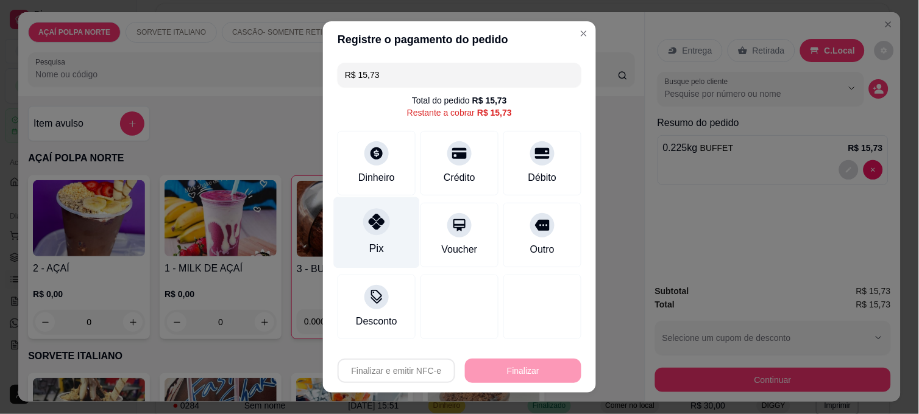
click at [366, 238] on div "Pix" at bounding box center [377, 232] width 86 height 71
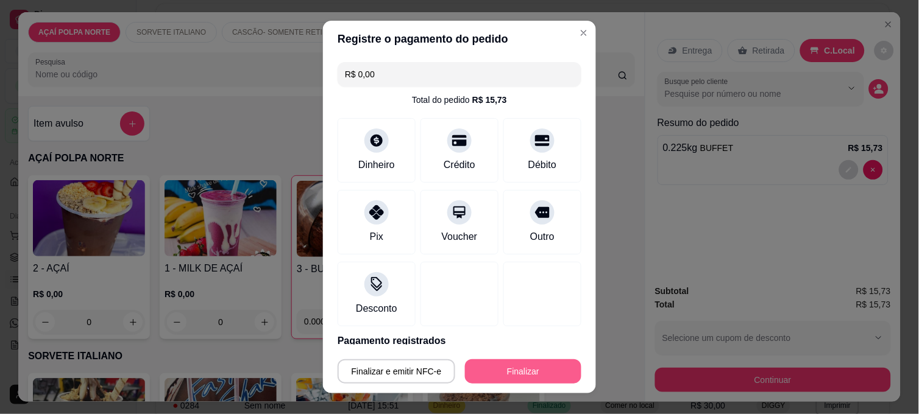
click at [510, 371] on button "Finalizar" at bounding box center [523, 372] width 116 height 24
type input "-R$ 15,73"
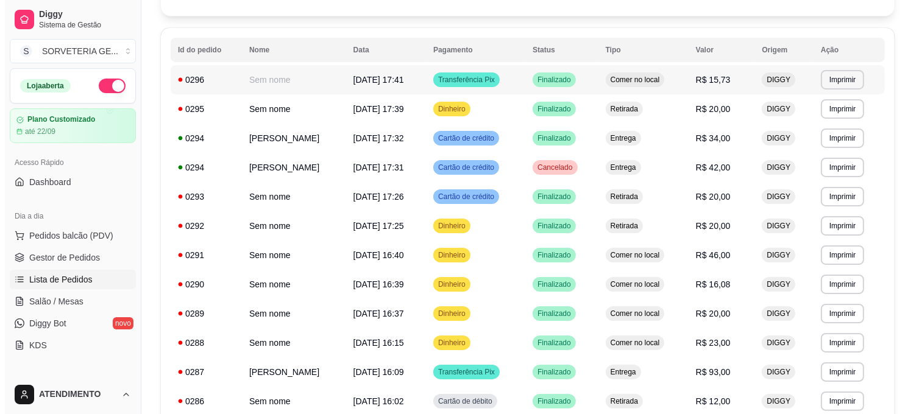
scroll to position [68, 0]
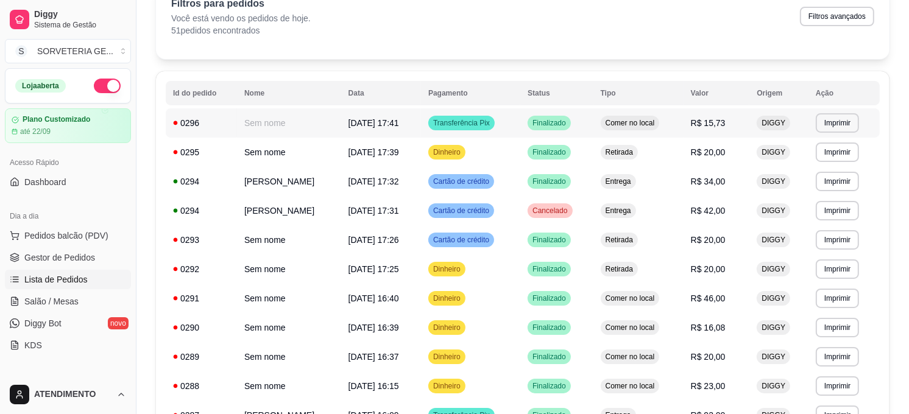
click at [558, 118] on span "Finalizado" at bounding box center [549, 123] width 38 height 10
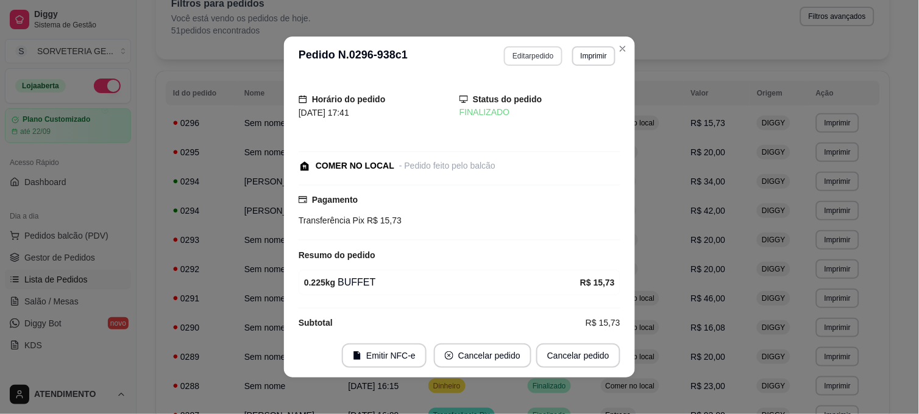
click at [544, 52] on button "Editar pedido" at bounding box center [533, 56] width 58 height 20
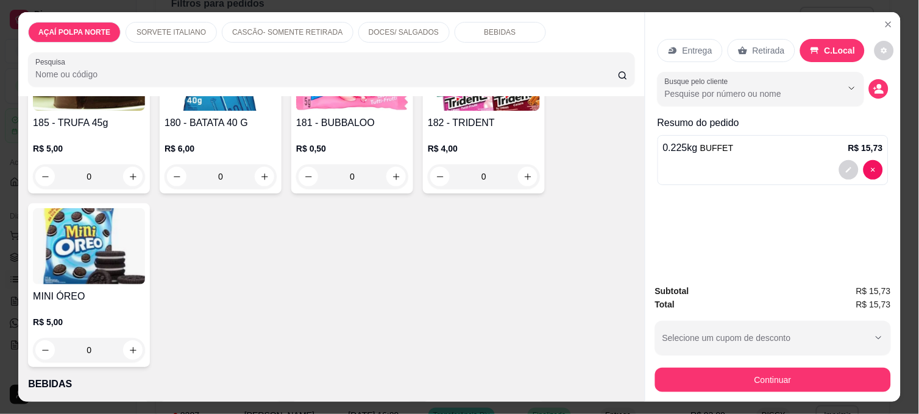
scroll to position [745, 0]
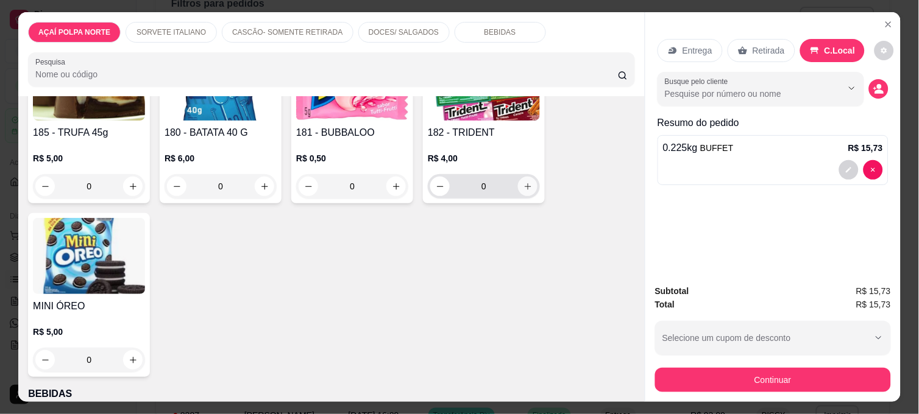
click at [524, 183] on icon "increase-product-quantity" at bounding box center [528, 186] width 9 height 9
type input "1"
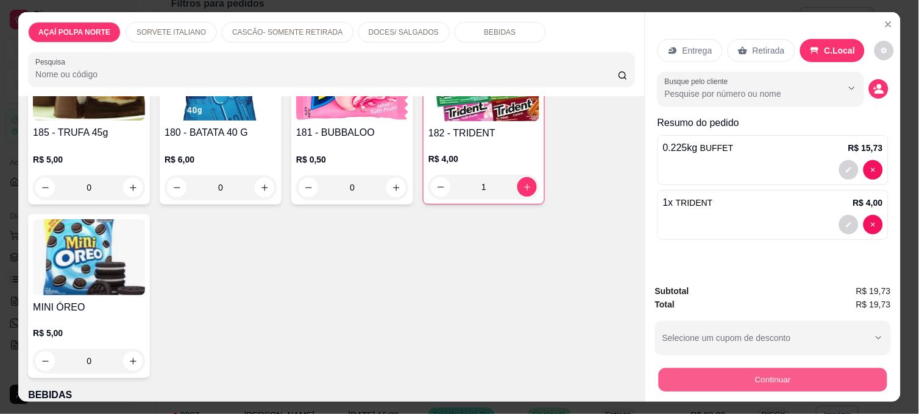
click at [762, 384] on button "Continuar" at bounding box center [773, 380] width 229 height 24
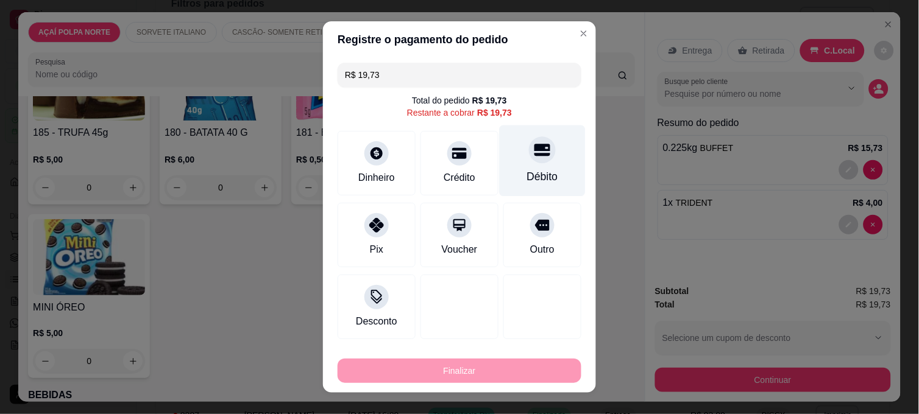
click at [542, 154] on div "Débito" at bounding box center [543, 161] width 86 height 71
type input "R$ 0,00"
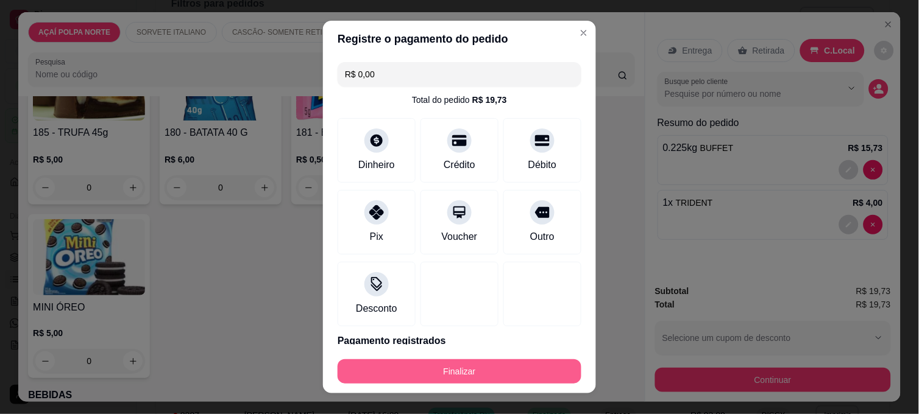
click at [530, 364] on button "Finalizar" at bounding box center [460, 372] width 244 height 24
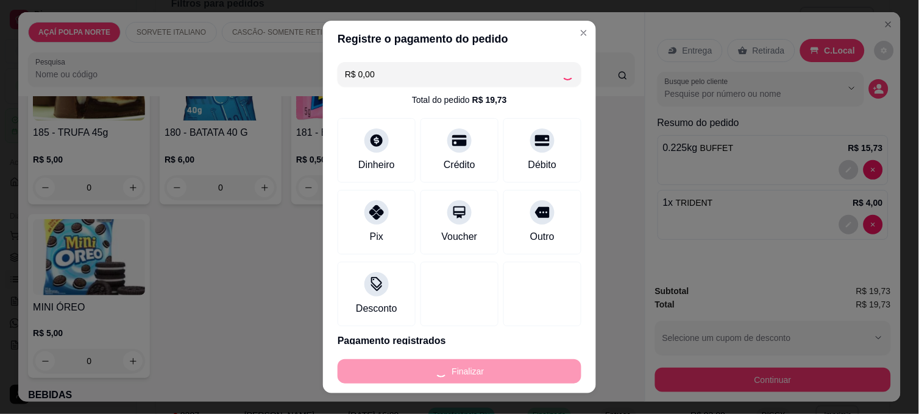
type input "0"
type input "-R$ 19,73"
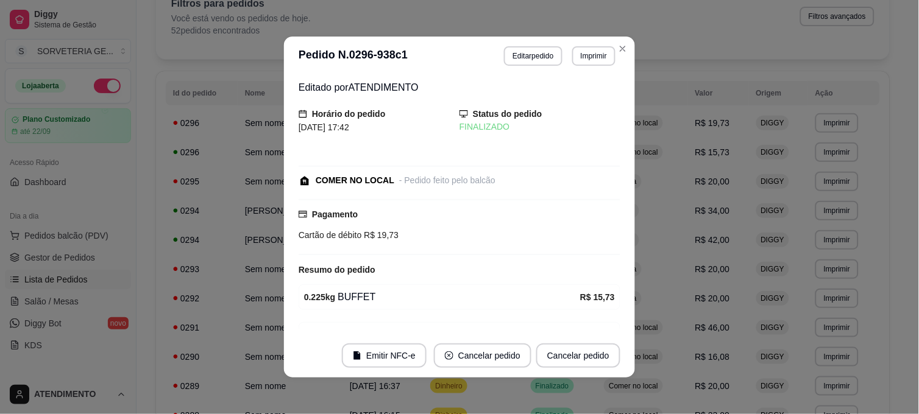
click at [300, 71] on header "**********" at bounding box center [459, 56] width 351 height 39
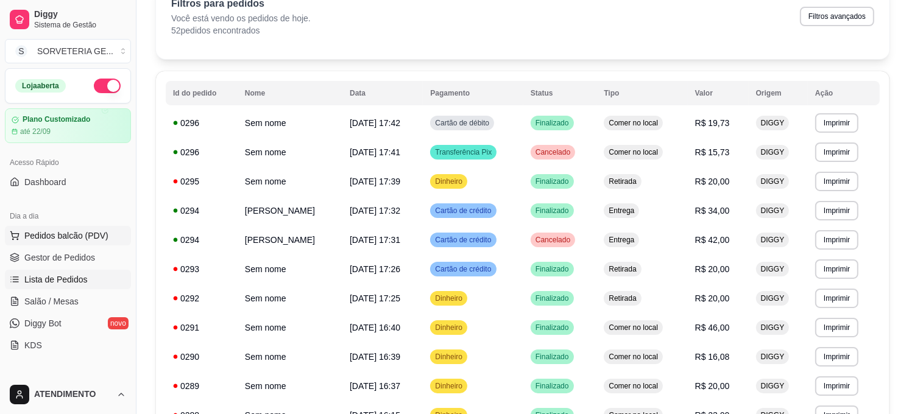
click at [101, 233] on span "Pedidos balcão (PDV)" at bounding box center [66, 236] width 84 height 12
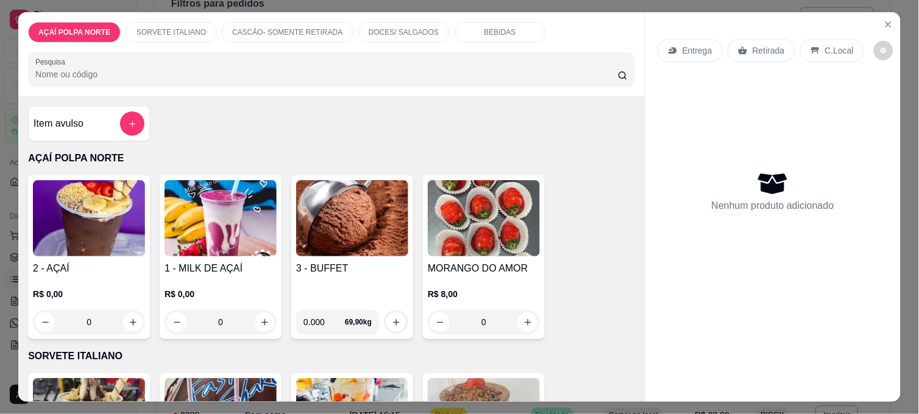
click at [102, 233] on img at bounding box center [89, 218] width 112 height 76
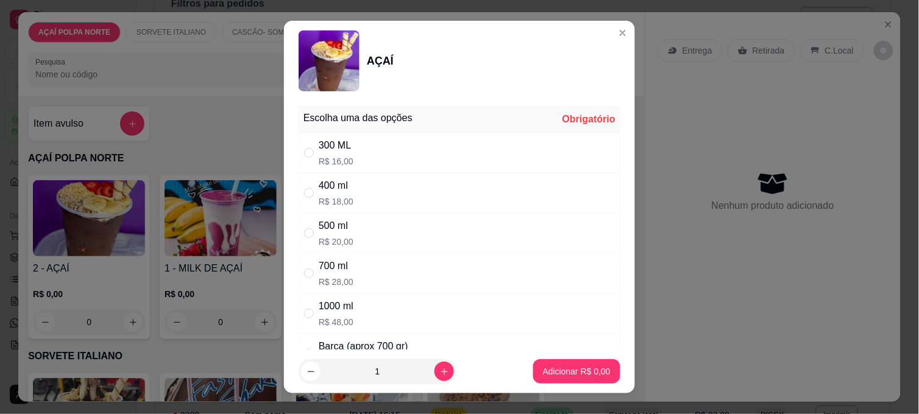
click at [387, 243] on div "500 ml R$ 20,00" at bounding box center [460, 233] width 322 height 40
radio input "true"
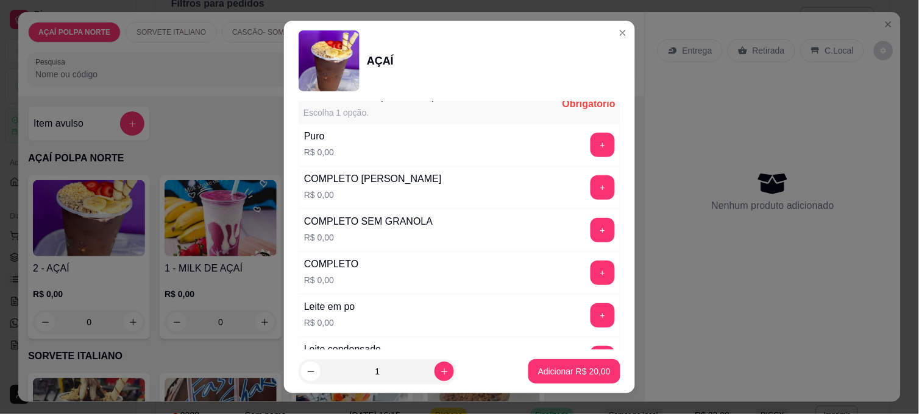
scroll to position [474, 0]
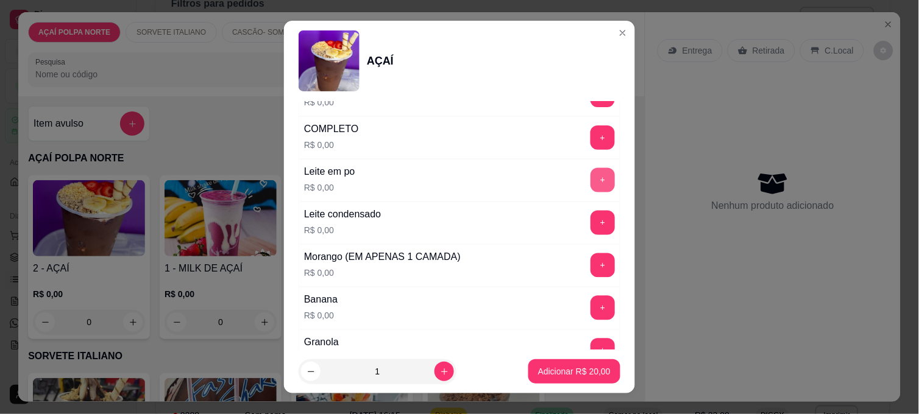
click at [591, 187] on button "+" at bounding box center [603, 180] width 24 height 24
click at [591, 216] on button "+" at bounding box center [603, 224] width 24 height 24
click at [591, 268] on button "+" at bounding box center [603, 266] width 24 height 24
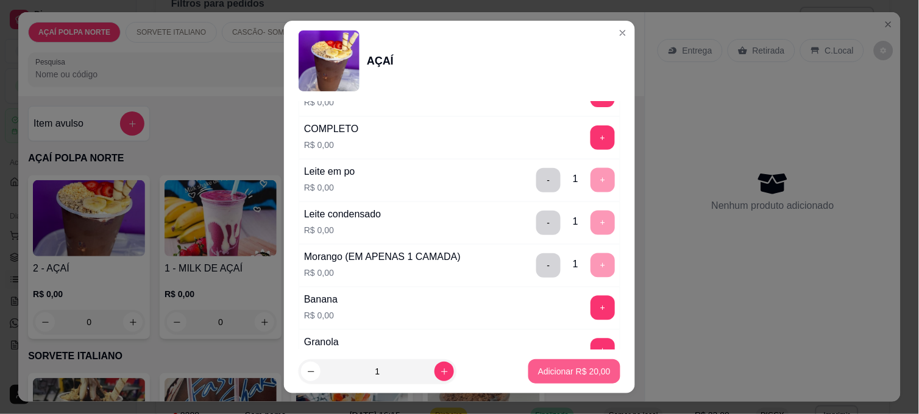
click at [579, 380] on button "Adicionar R$ 20,00" at bounding box center [574, 372] width 92 height 24
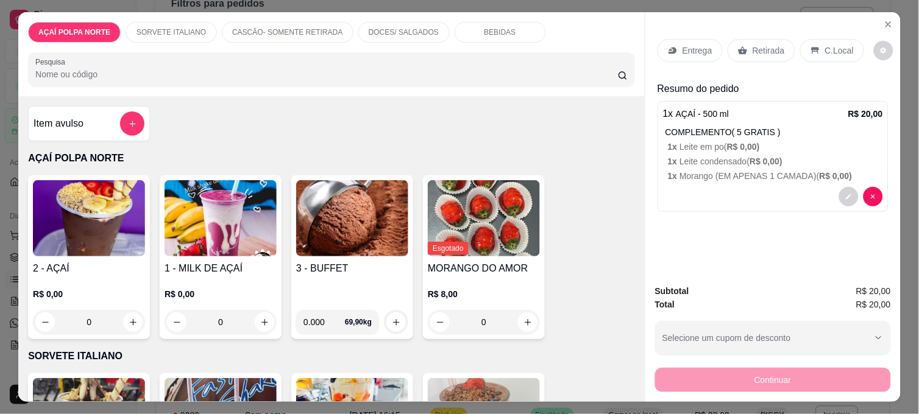
click at [692, 44] on p "Entrega" at bounding box center [698, 50] width 30 height 12
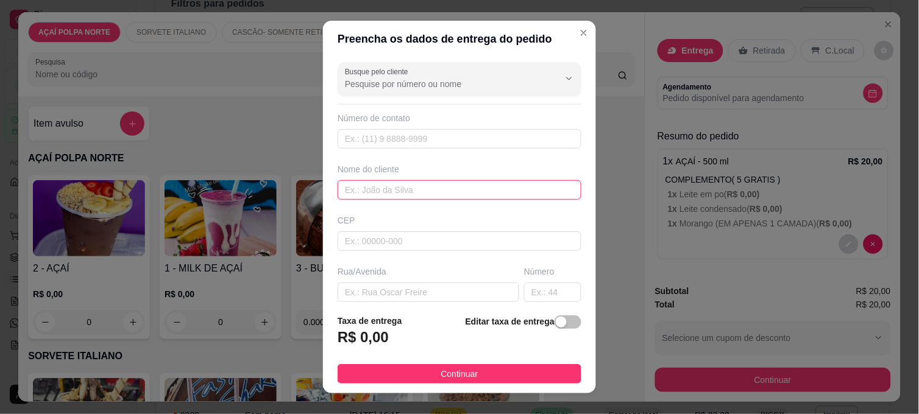
click at [433, 185] on input "text" at bounding box center [460, 190] width 244 height 20
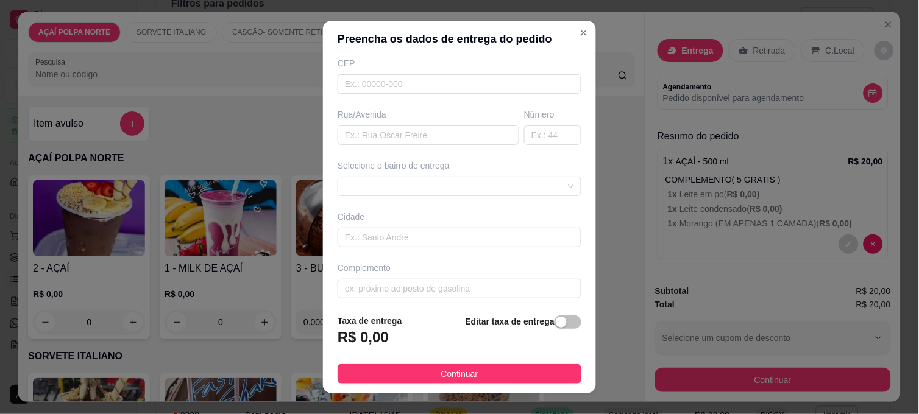
scroll to position [163, 0]
click at [436, 183] on span at bounding box center [459, 180] width 229 height 18
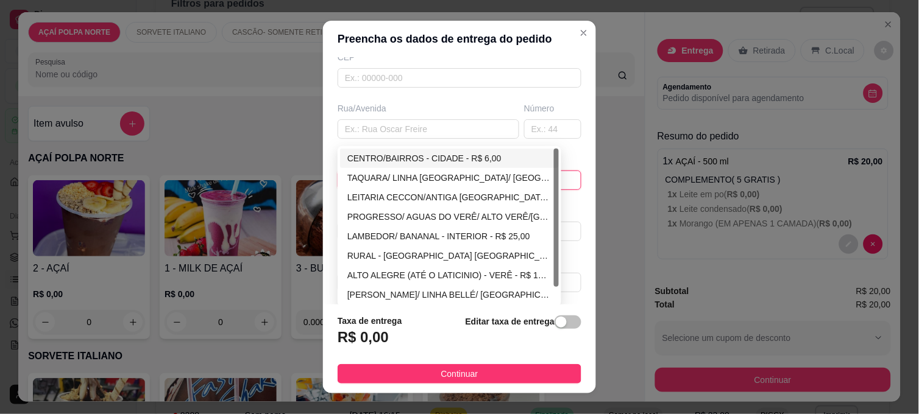
click at [438, 166] on div "CENTRO/BAIRROS - CIDADE - R$ 6,00" at bounding box center [449, 159] width 219 height 20
type input "CIDADE"
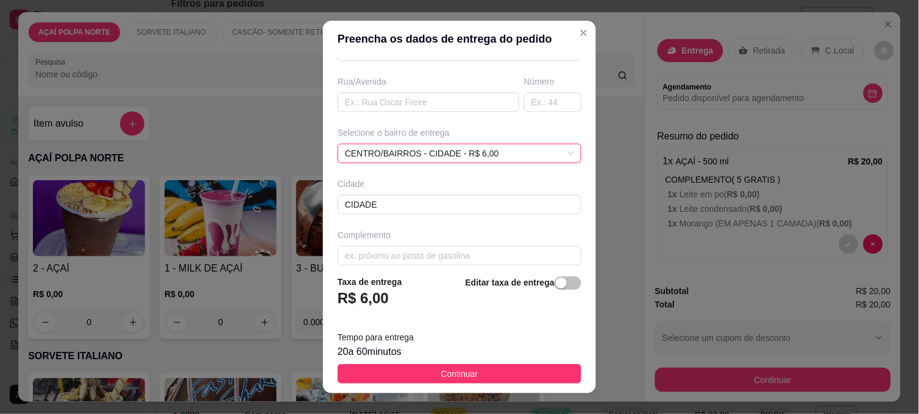
scroll to position [202, 0]
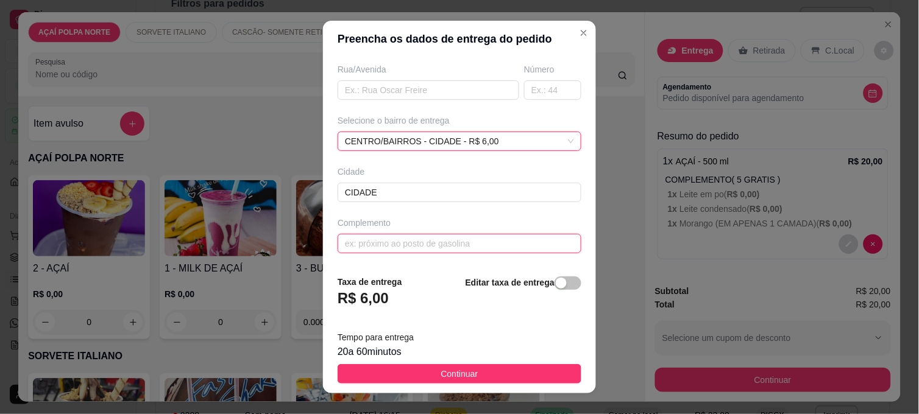
click at [439, 249] on input "text" at bounding box center [460, 244] width 244 height 20
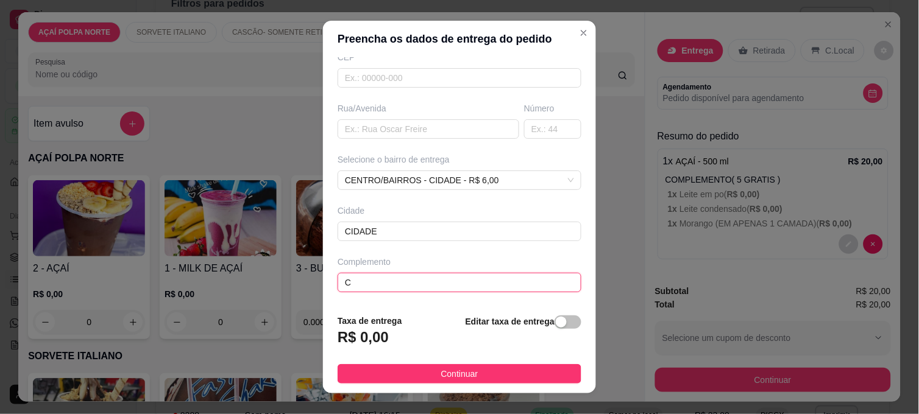
type input "CT"
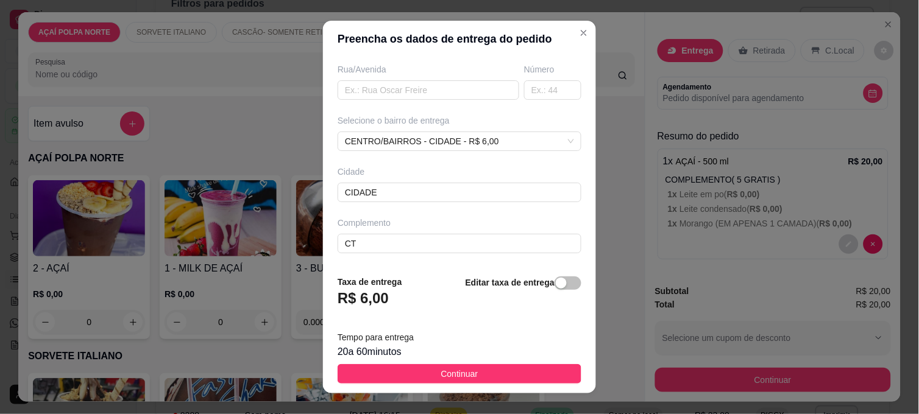
click at [516, 374] on button "Continuar" at bounding box center [460, 374] width 244 height 20
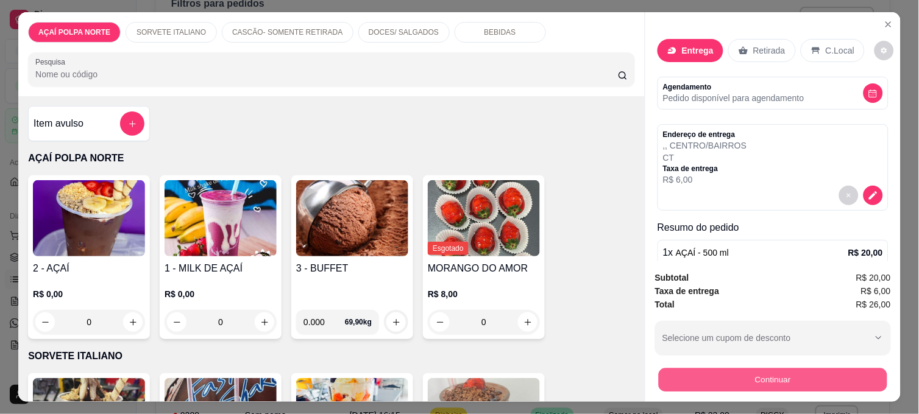
click at [762, 375] on button "Continuar" at bounding box center [773, 380] width 229 height 24
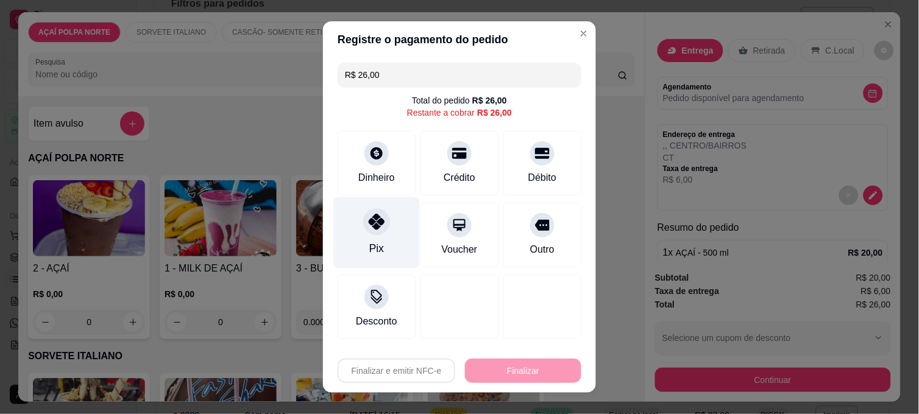
click at [382, 238] on div "Pix" at bounding box center [377, 232] width 86 height 71
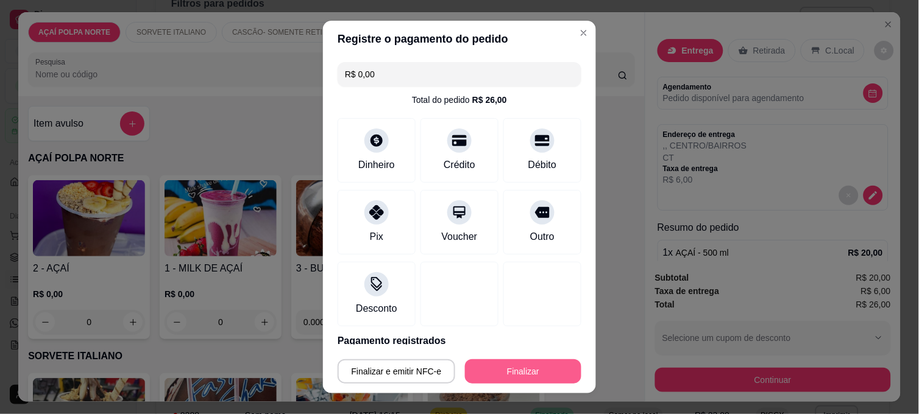
click at [516, 370] on button "Finalizar" at bounding box center [523, 372] width 116 height 24
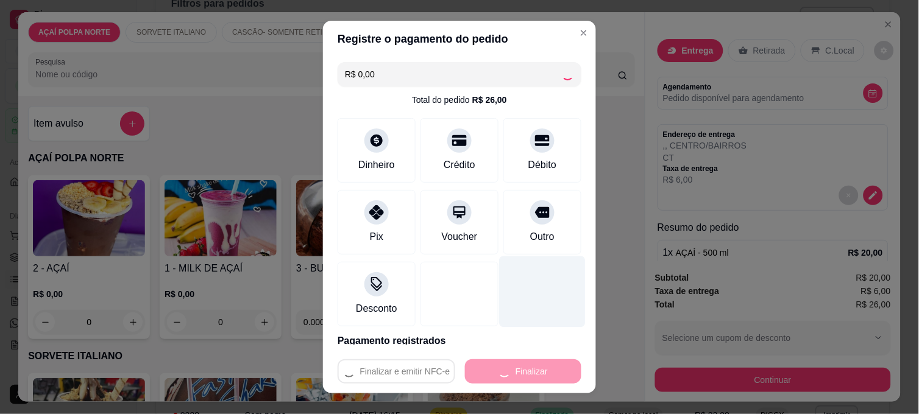
type input "-R$ 26,00"
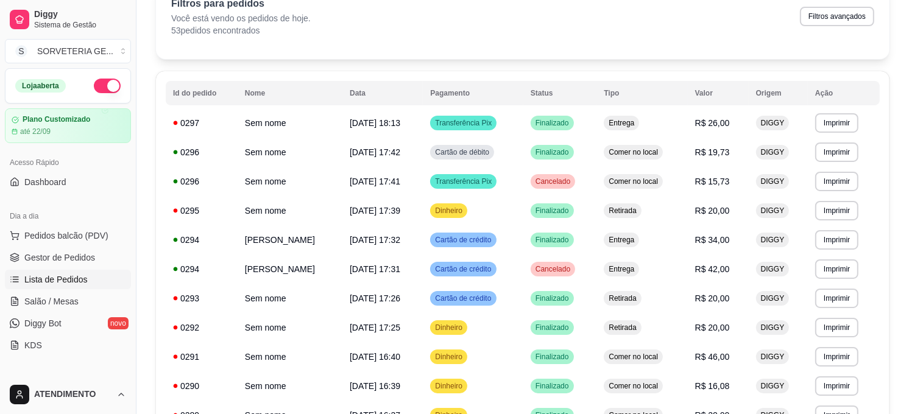
click at [100, 89] on button "button" at bounding box center [107, 86] width 27 height 15
